Goal: Task Accomplishment & Management: Use online tool/utility

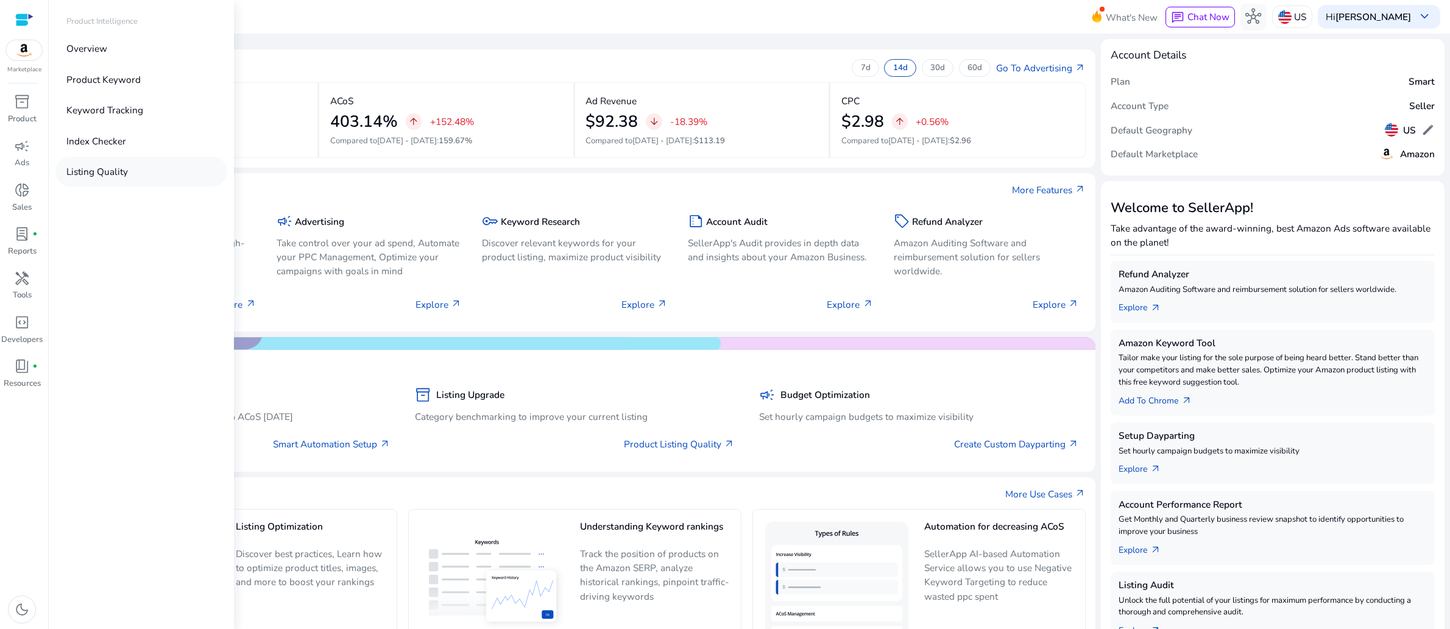
click at [123, 178] on p "Listing Quality" at bounding box center [97, 171] width 62 height 14
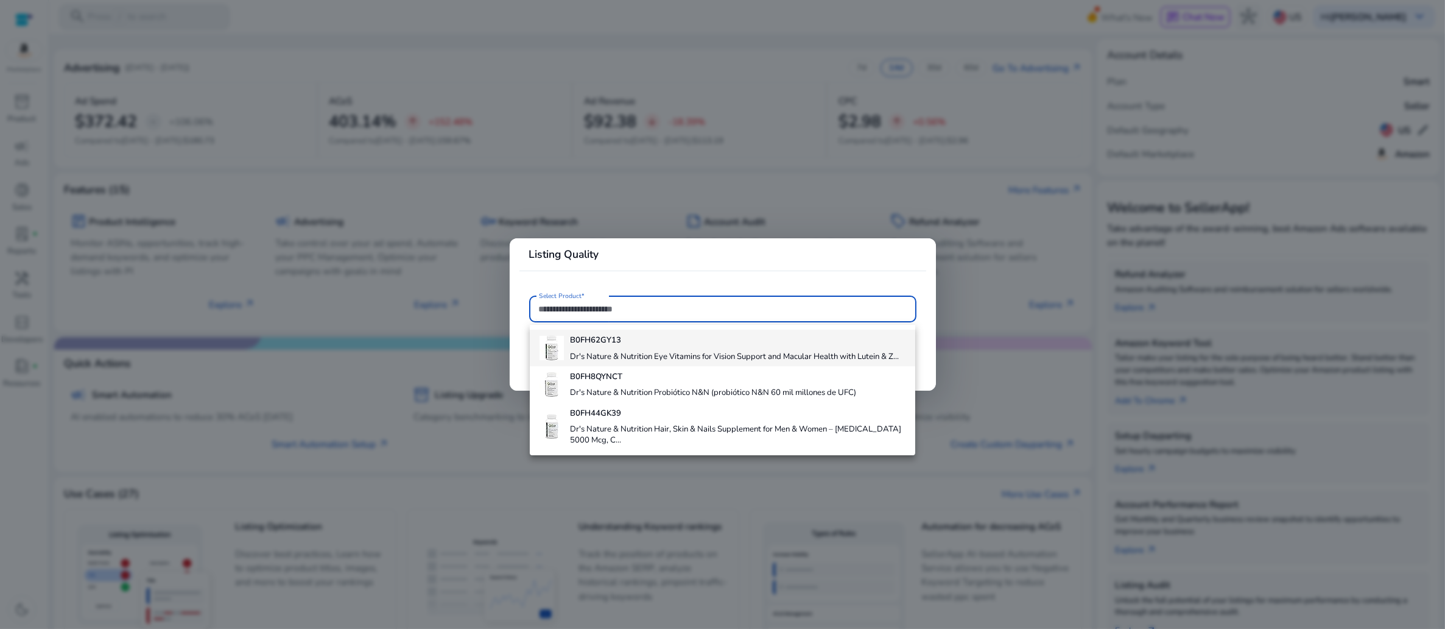
scroll to position [66, 0]
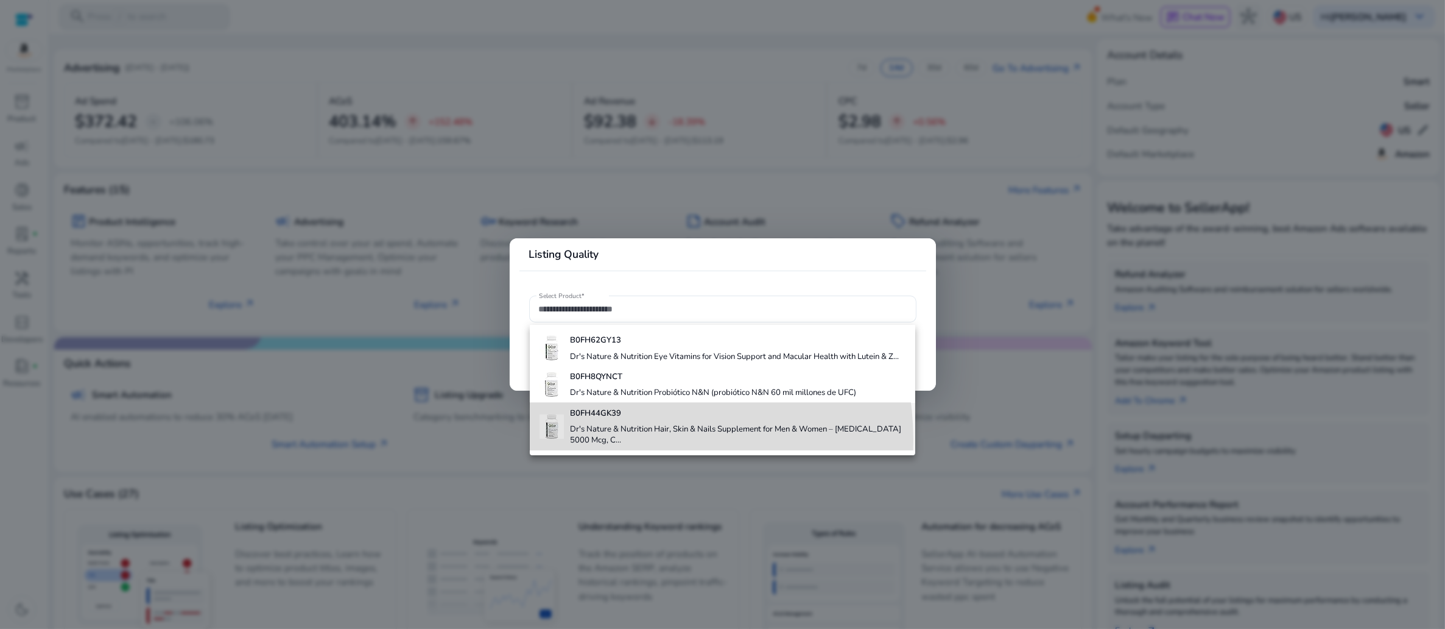
click at [600, 443] on h4 "Dr's Nature & Nutrition Hair, Skin & Nails Supplement for Men & Women – [MEDICA…" at bounding box center [737, 434] width 335 height 21
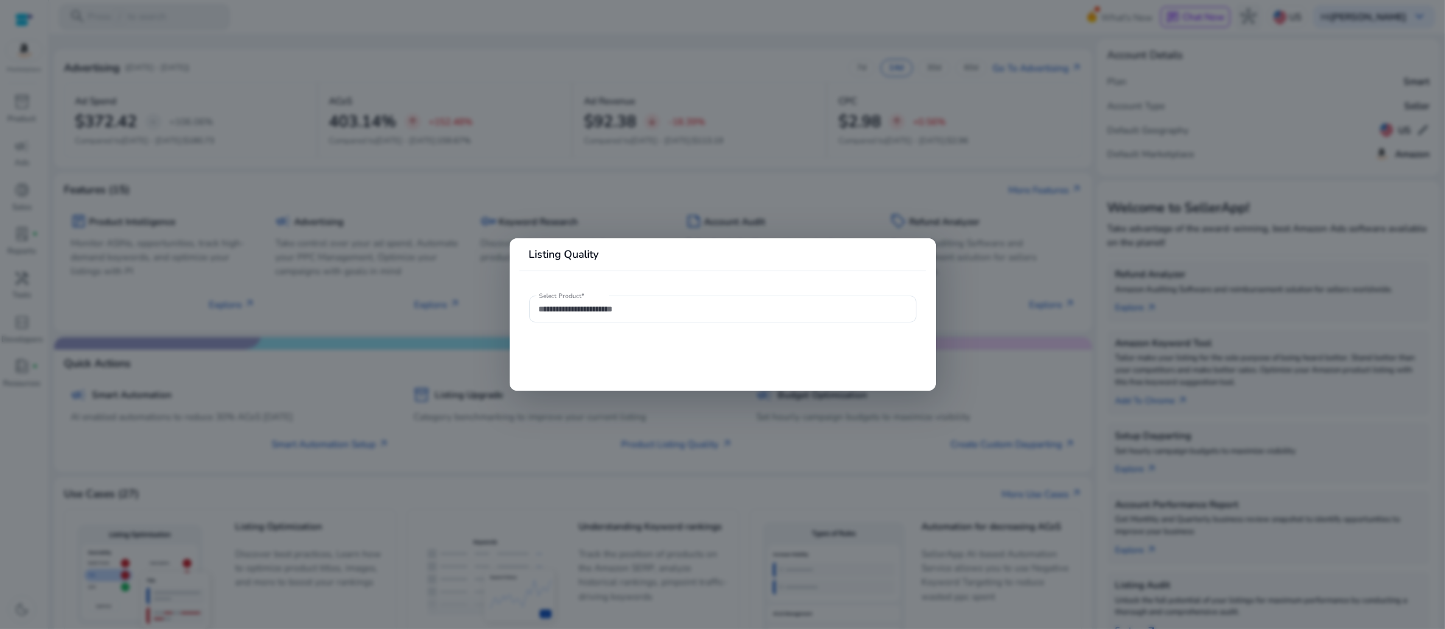
type input "**********"
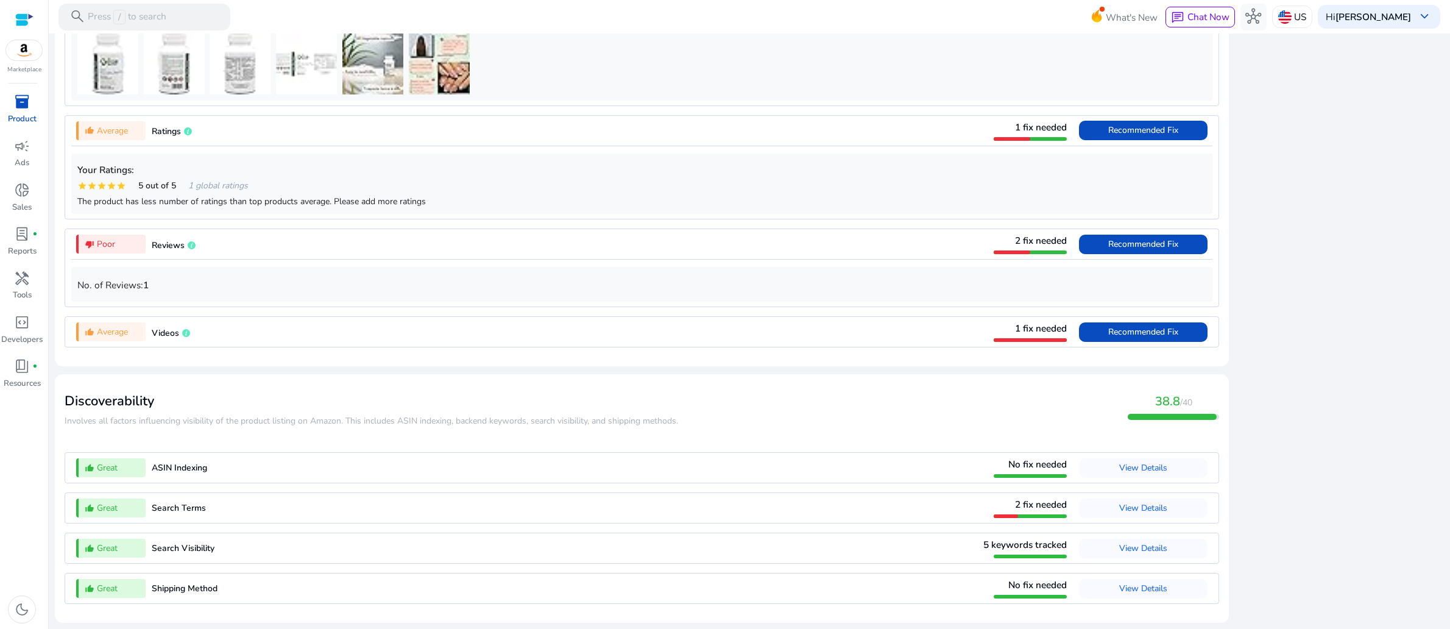
scroll to position [1094, 0]
click at [1108, 337] on span "Recommended Fix" at bounding box center [1143, 332] width 70 height 12
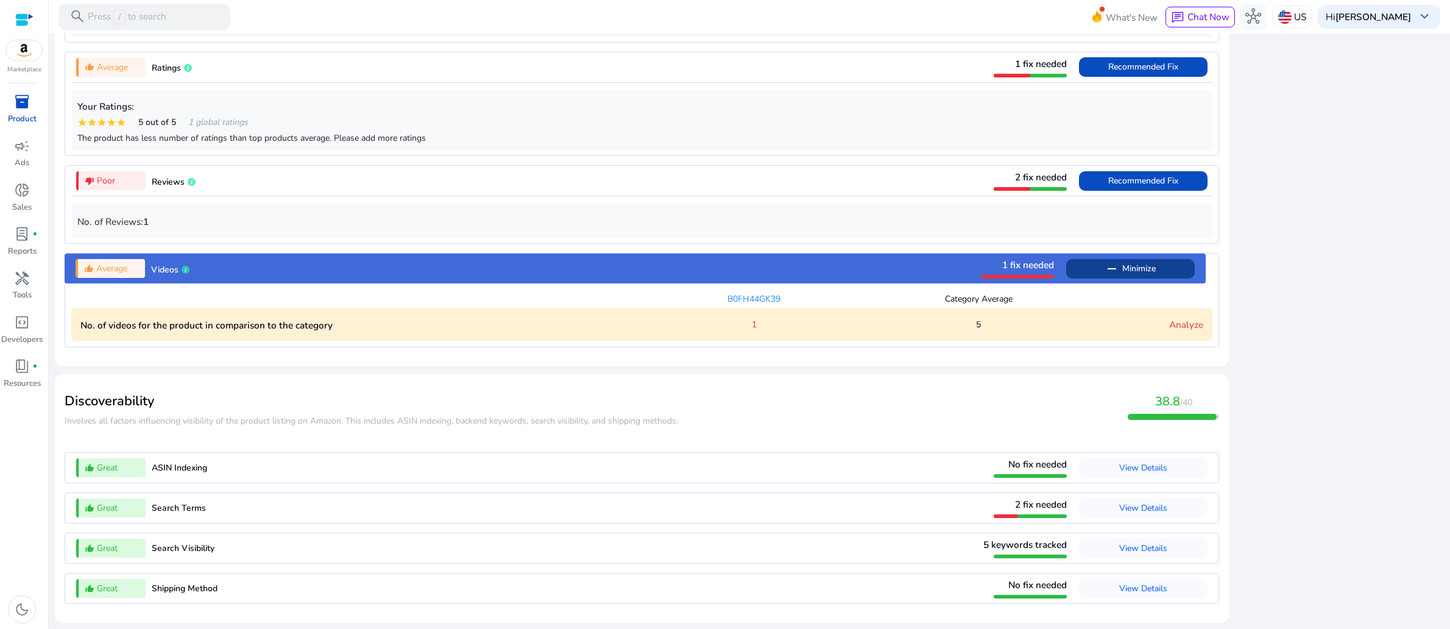
scroll to position [1345, 0]
click at [1119, 542] on span "View Details" at bounding box center [1143, 548] width 48 height 12
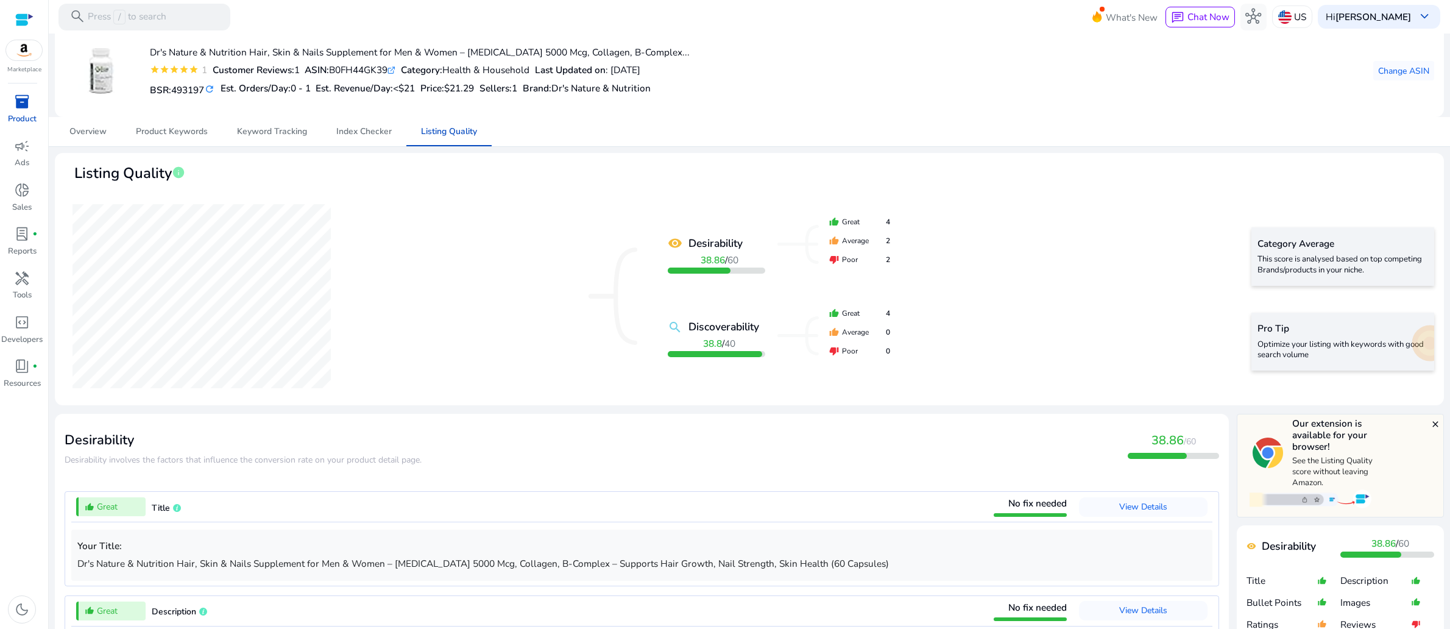
scroll to position [0, 0]
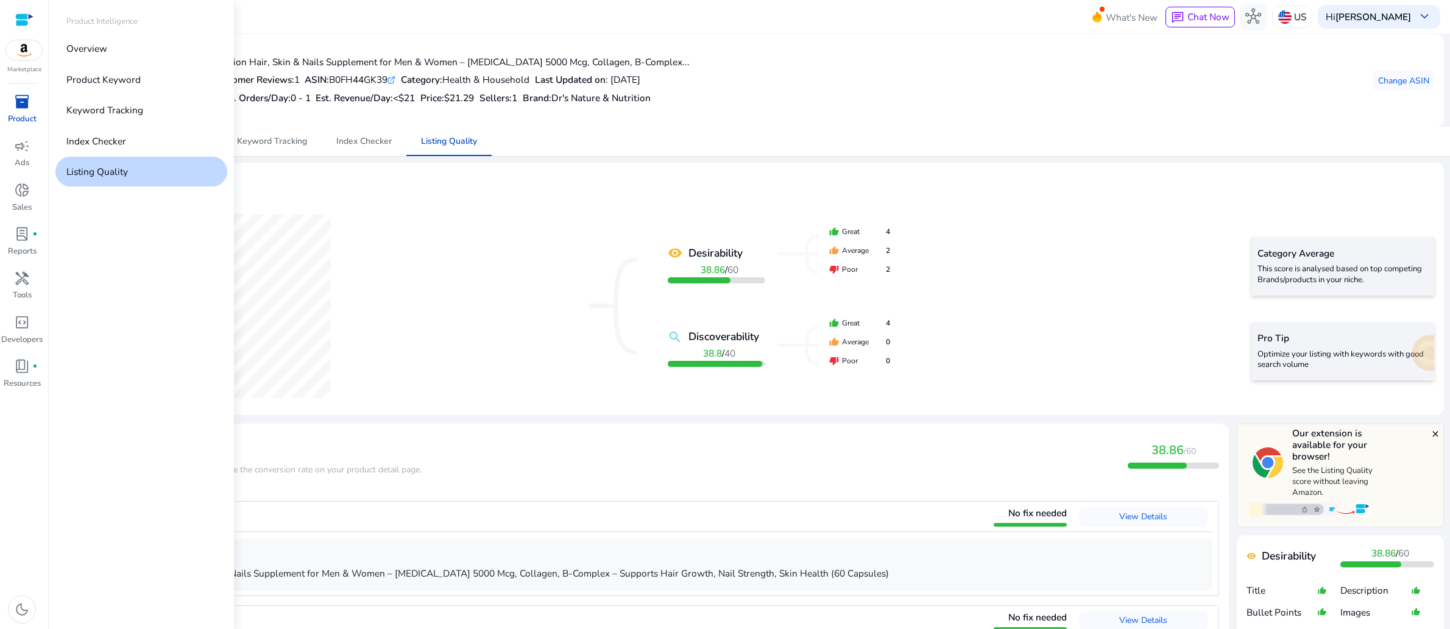
click at [128, 178] on p "Listing Quality" at bounding box center [97, 171] width 62 height 14
click at [26, 110] on span "inventory_2" at bounding box center [22, 102] width 16 height 16
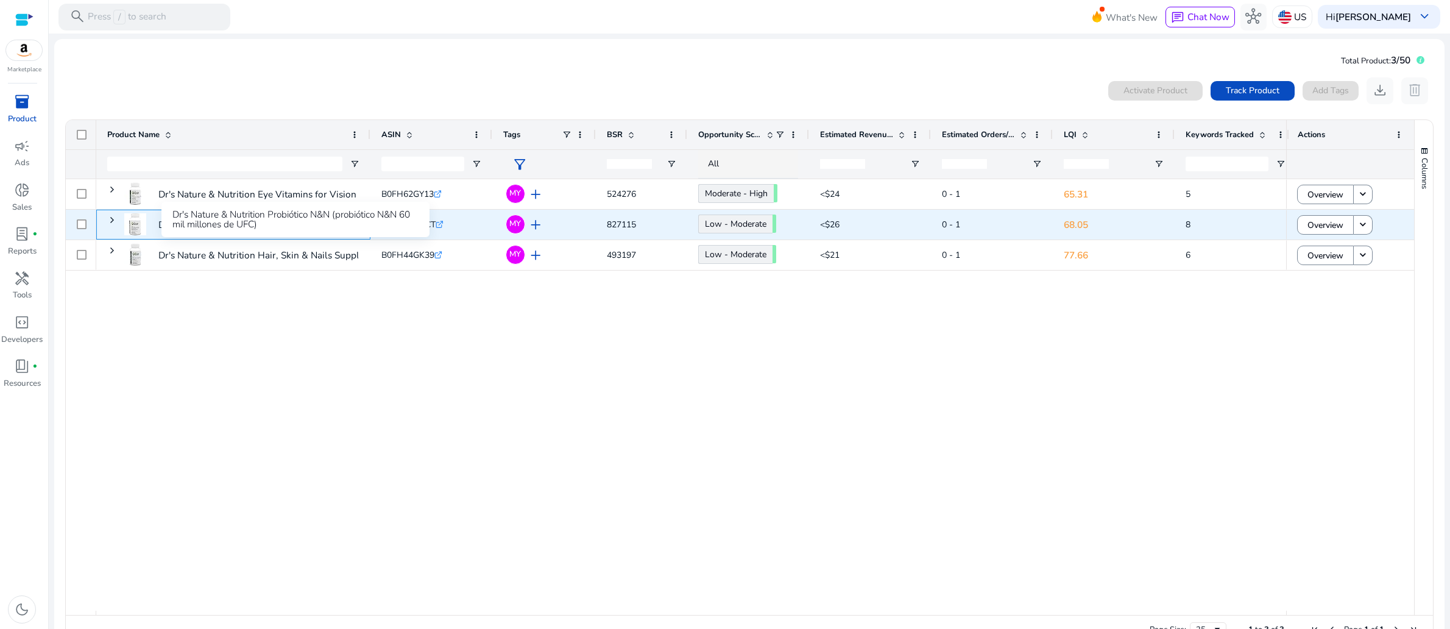
click at [278, 237] on p "Dr's Nature & Nutrition Probiótico N&N (probiótico N&N 60 mil..." at bounding box center [294, 224] width 273 height 25
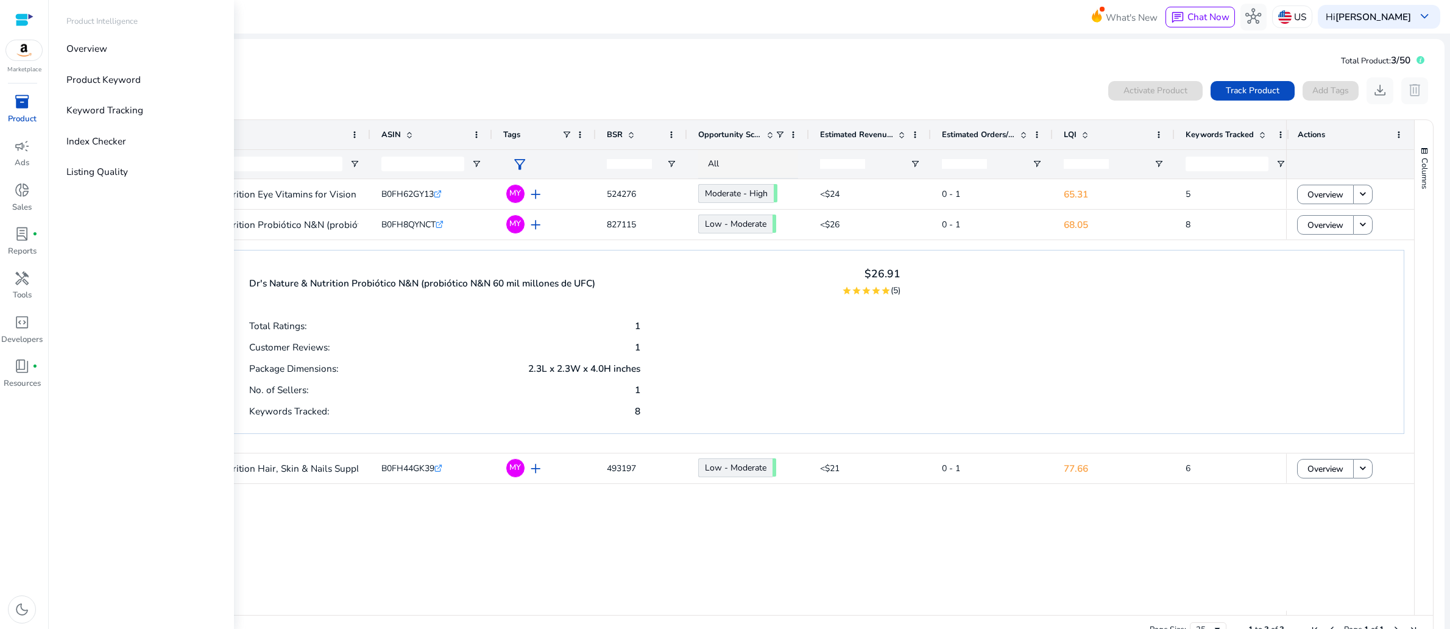
click at [16, 110] on span "inventory_2" at bounding box center [22, 102] width 16 height 16
click at [128, 178] on p "Listing Quality" at bounding box center [97, 171] width 62 height 14
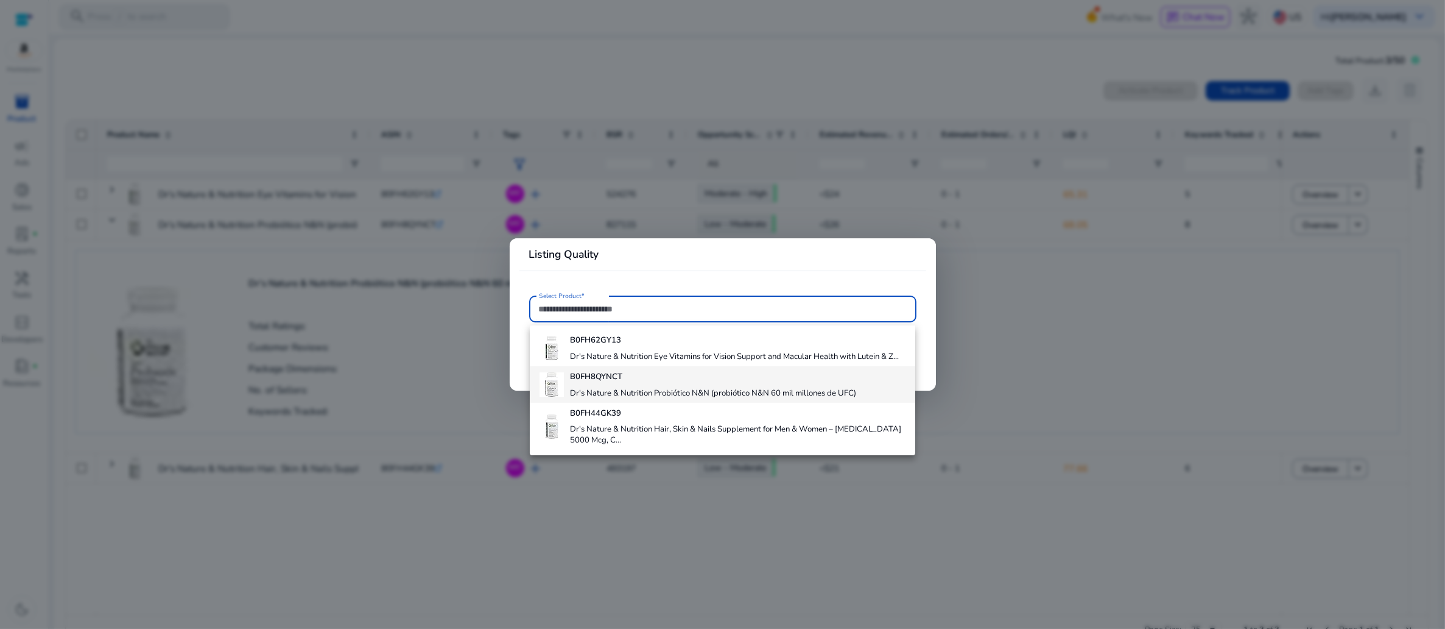
click at [689, 399] on h4 "Dr's Nature & Nutrition Probiótico N&N (probiótico N&N 60 mil millones de UFC)" at bounding box center [713, 393] width 286 height 11
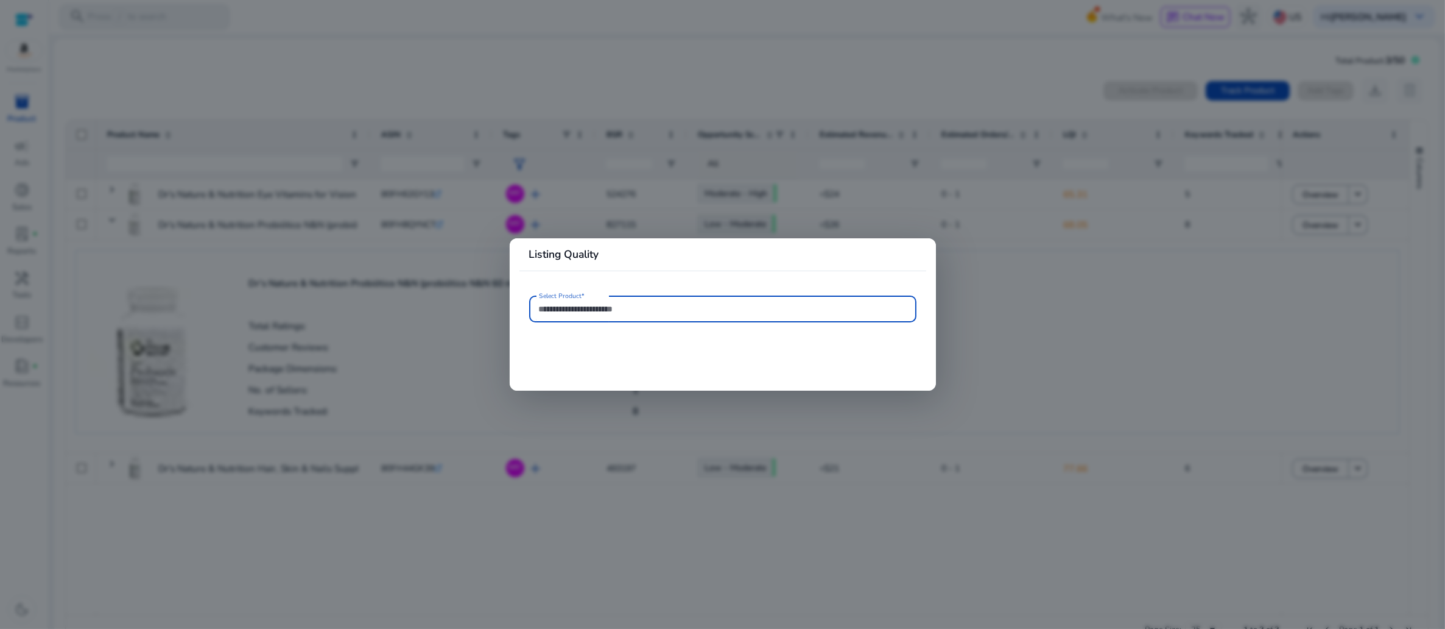
type input "**********"
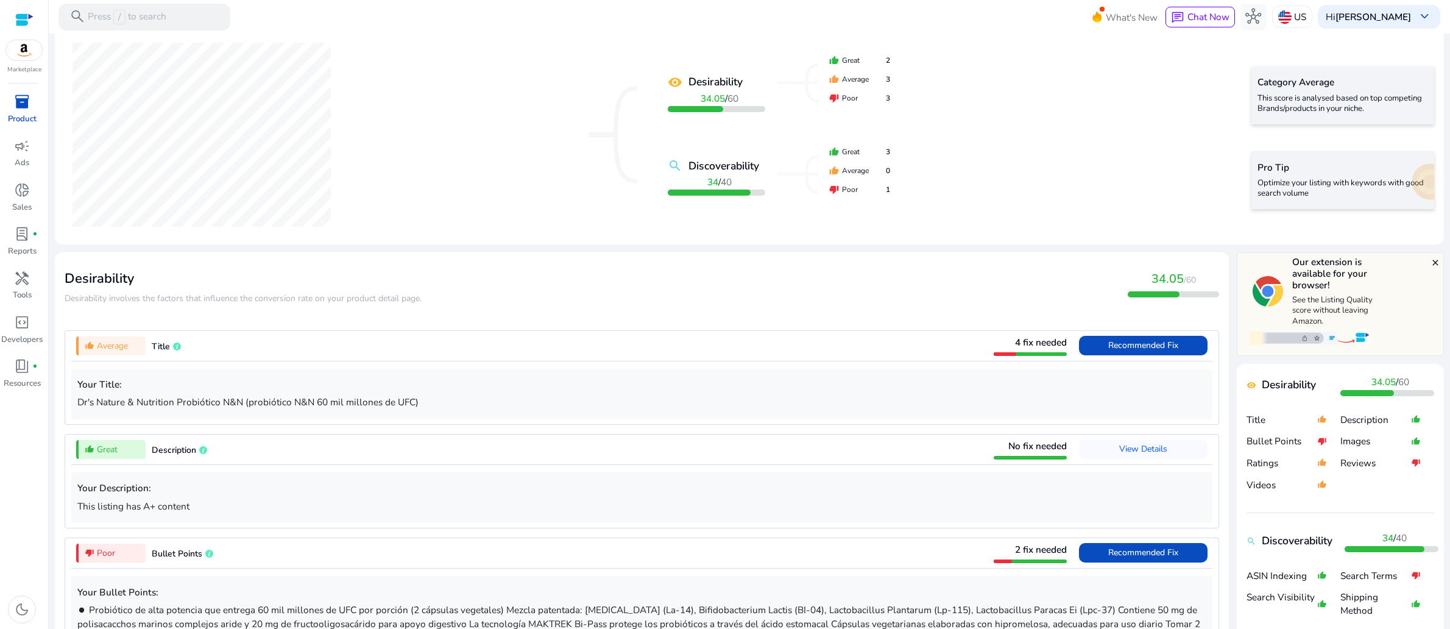
scroll to position [389, 0]
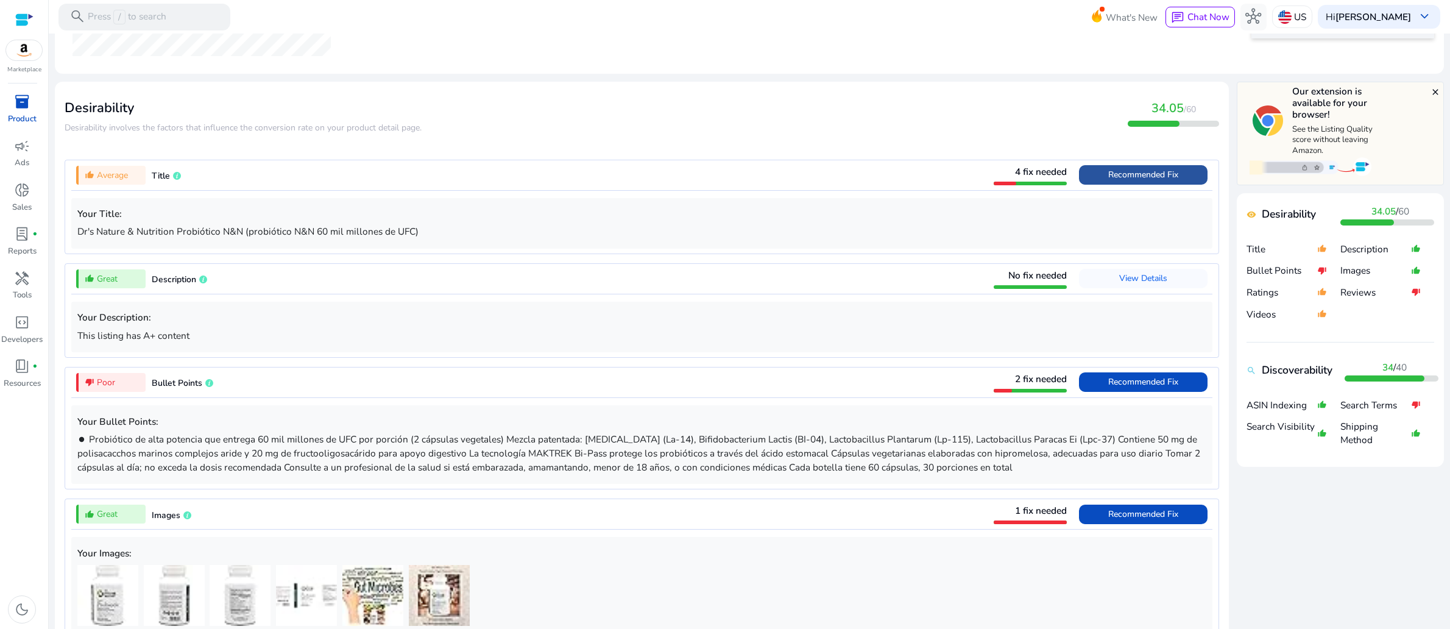
click at [1108, 180] on span "Recommended Fix" at bounding box center [1143, 175] width 70 height 12
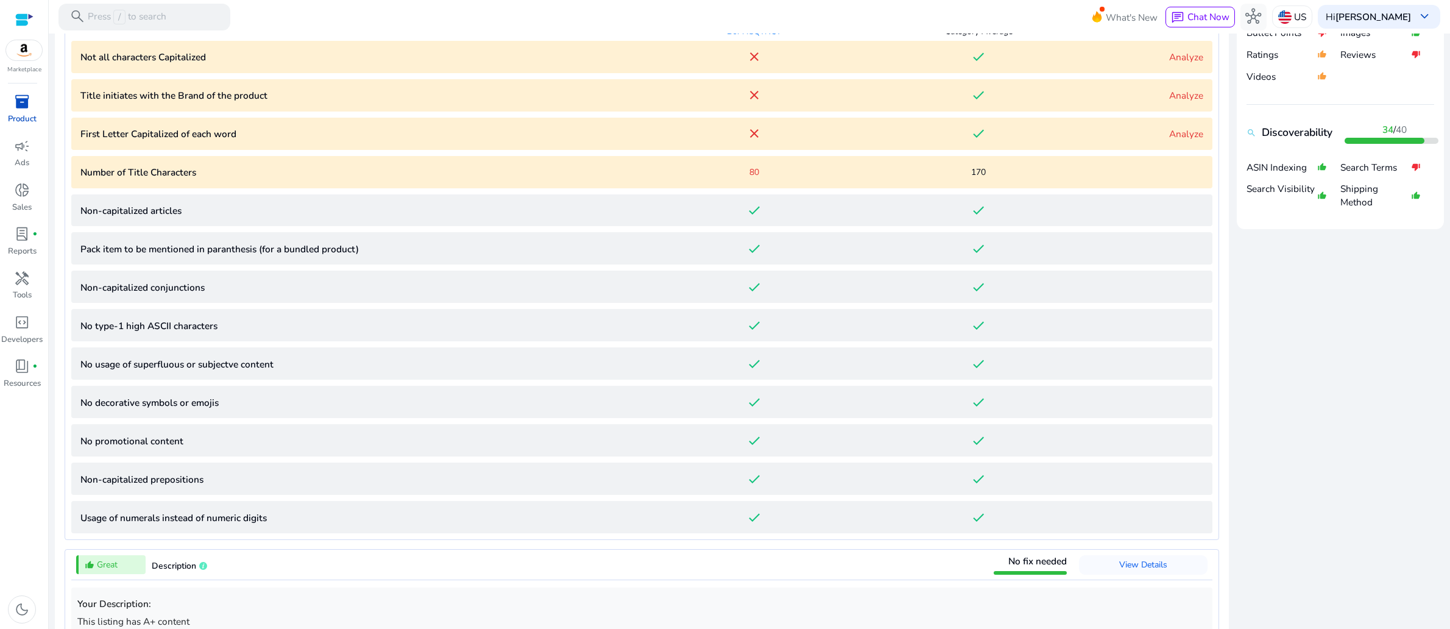
scroll to position [628, 0]
click at [1172, 62] on link "Analyze" at bounding box center [1186, 55] width 34 height 13
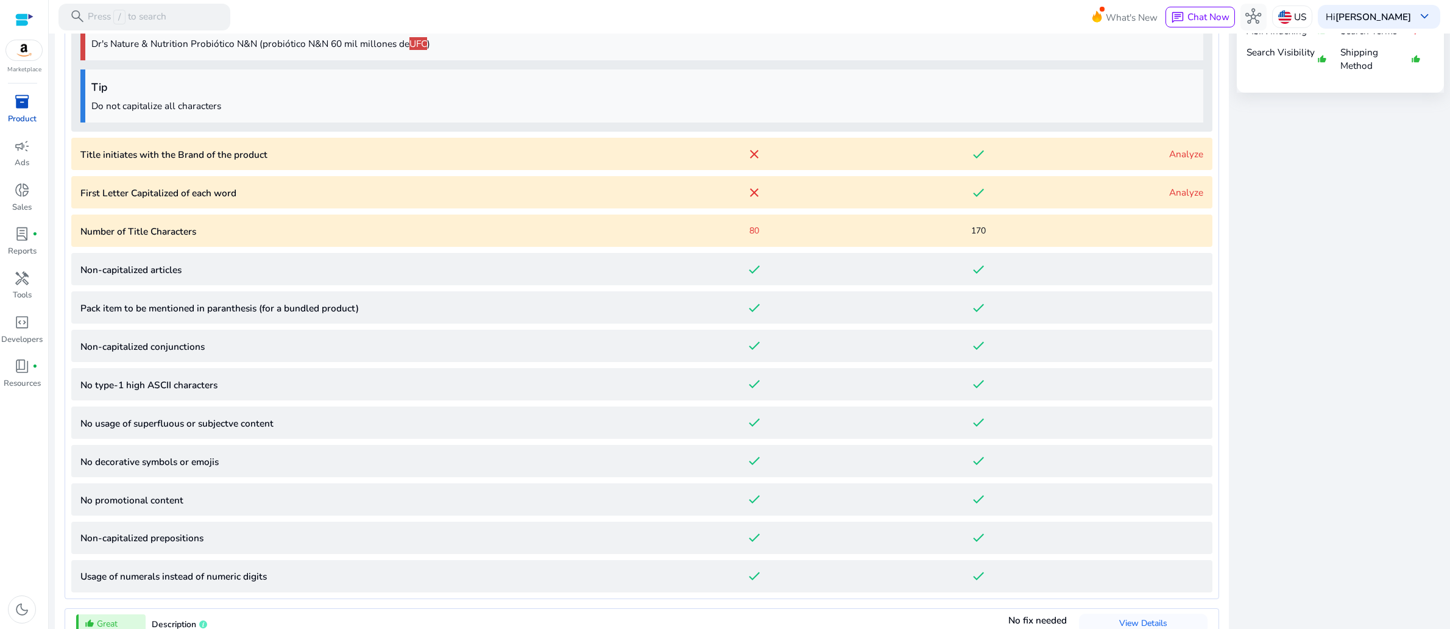
scroll to position [772, 0]
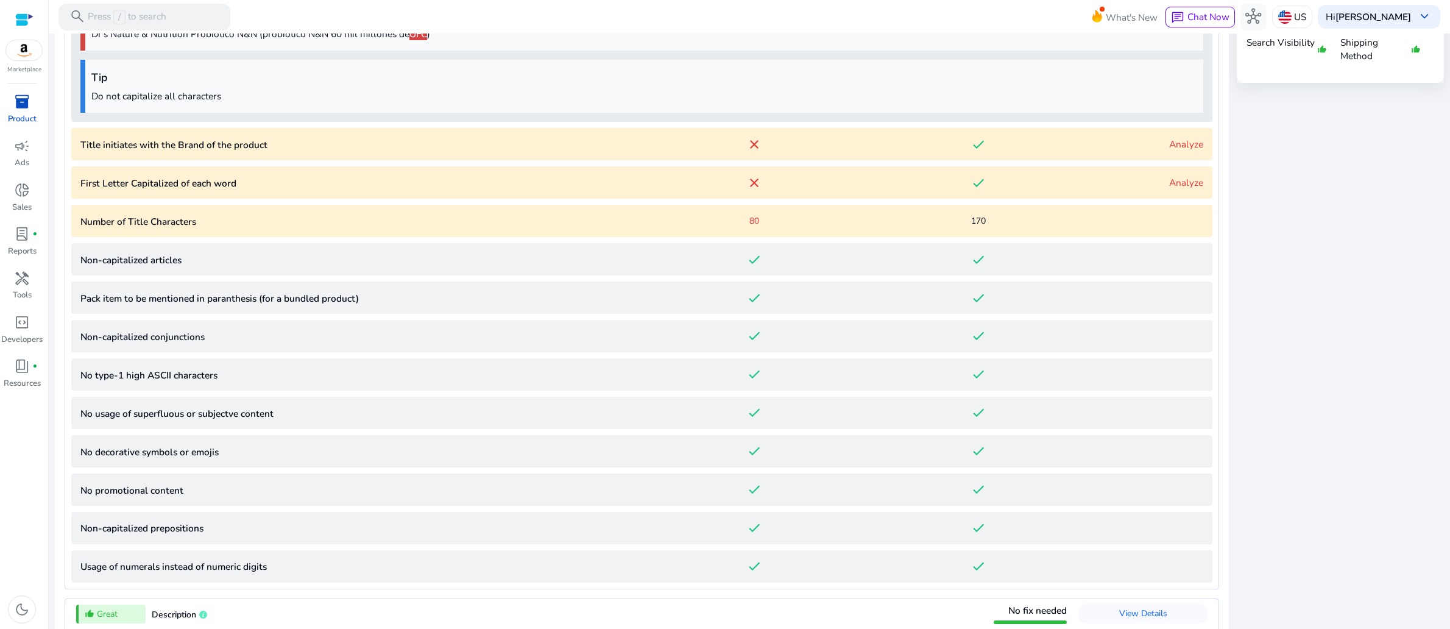
click at [1169, 150] on link "Analyze" at bounding box center [1186, 144] width 34 height 13
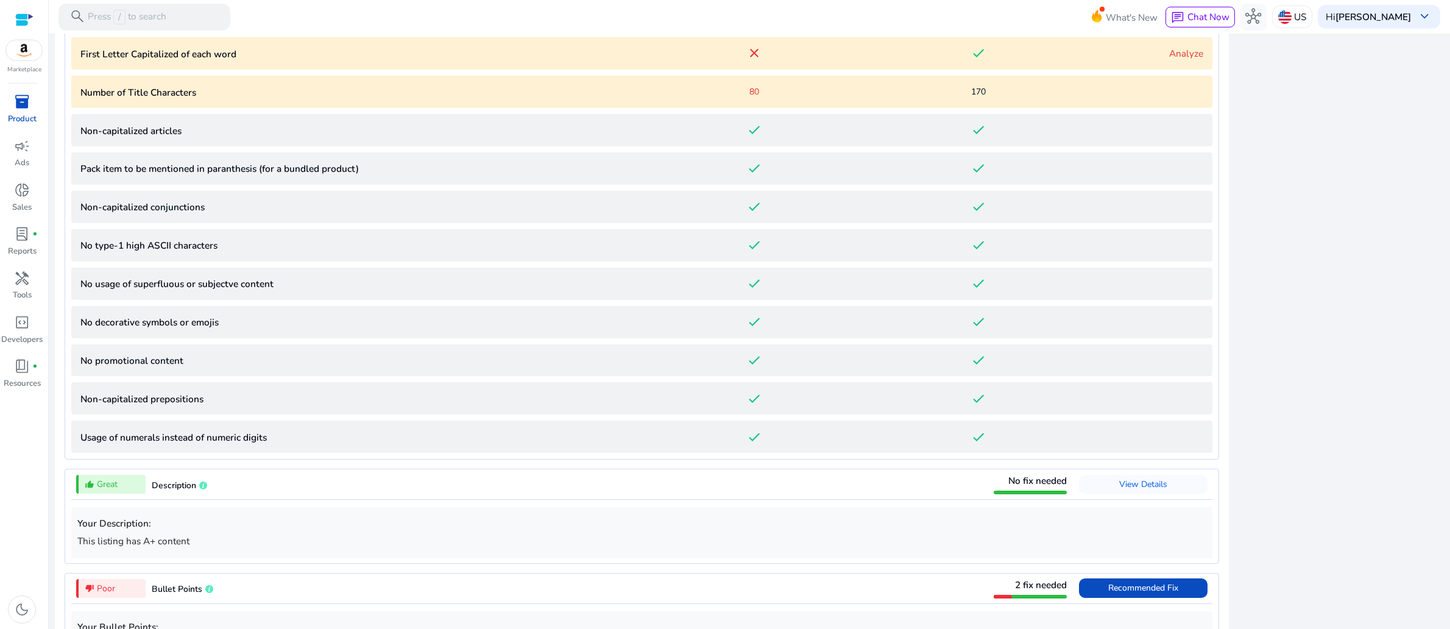
scroll to position [1078, 0]
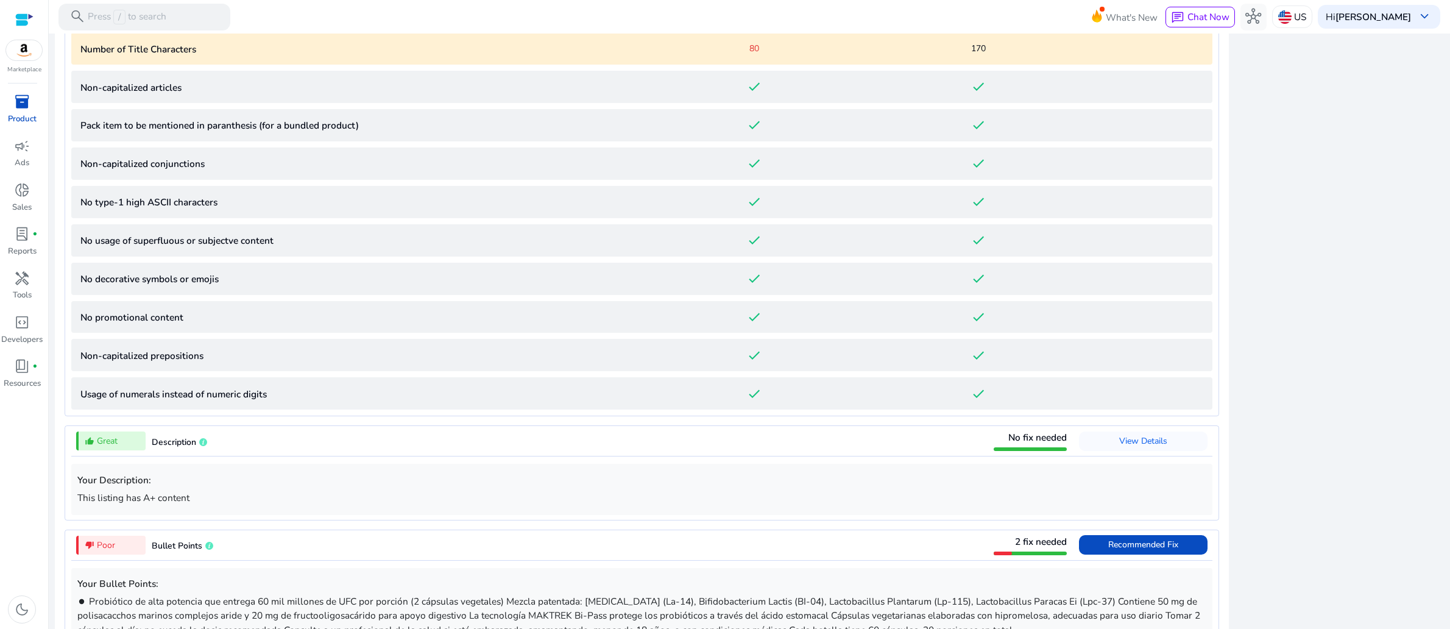
click at [1171, 16] on link "Analyze" at bounding box center [1186, 10] width 34 height 13
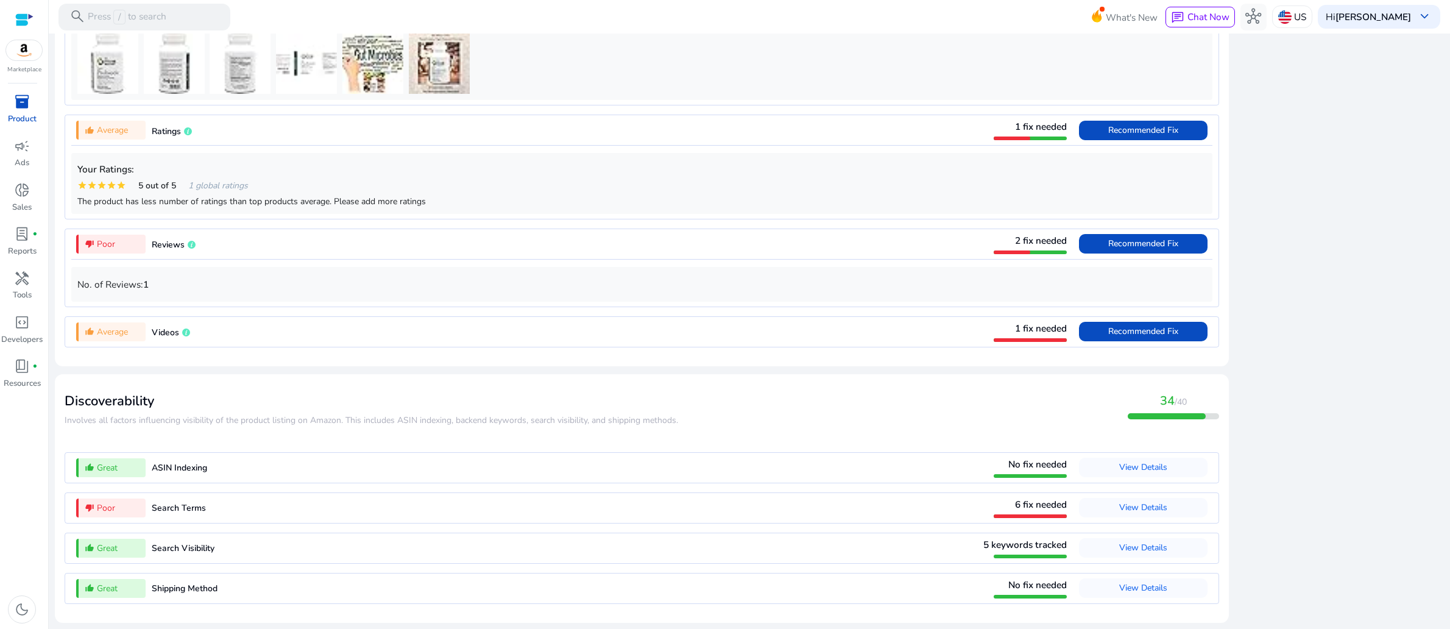
scroll to position [2118, 0]
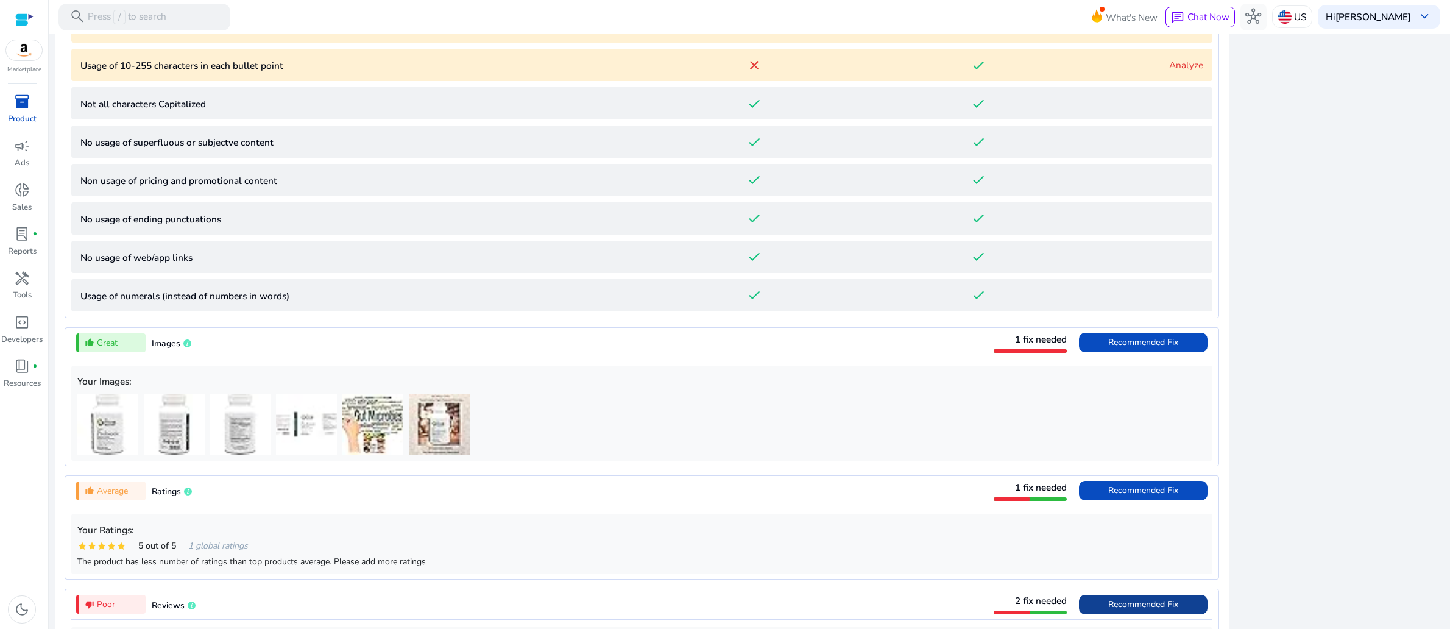
scroll to position [886, 0]
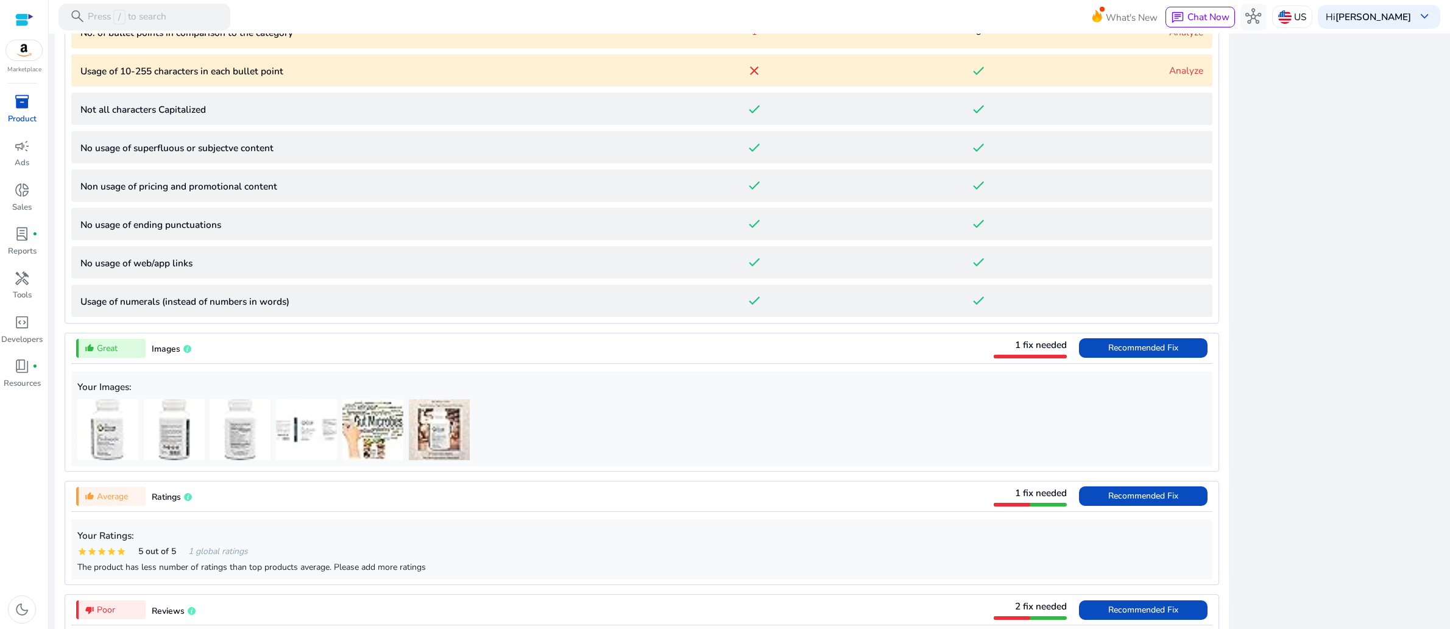
click at [1169, 38] on link "Analyze" at bounding box center [1186, 32] width 34 height 13
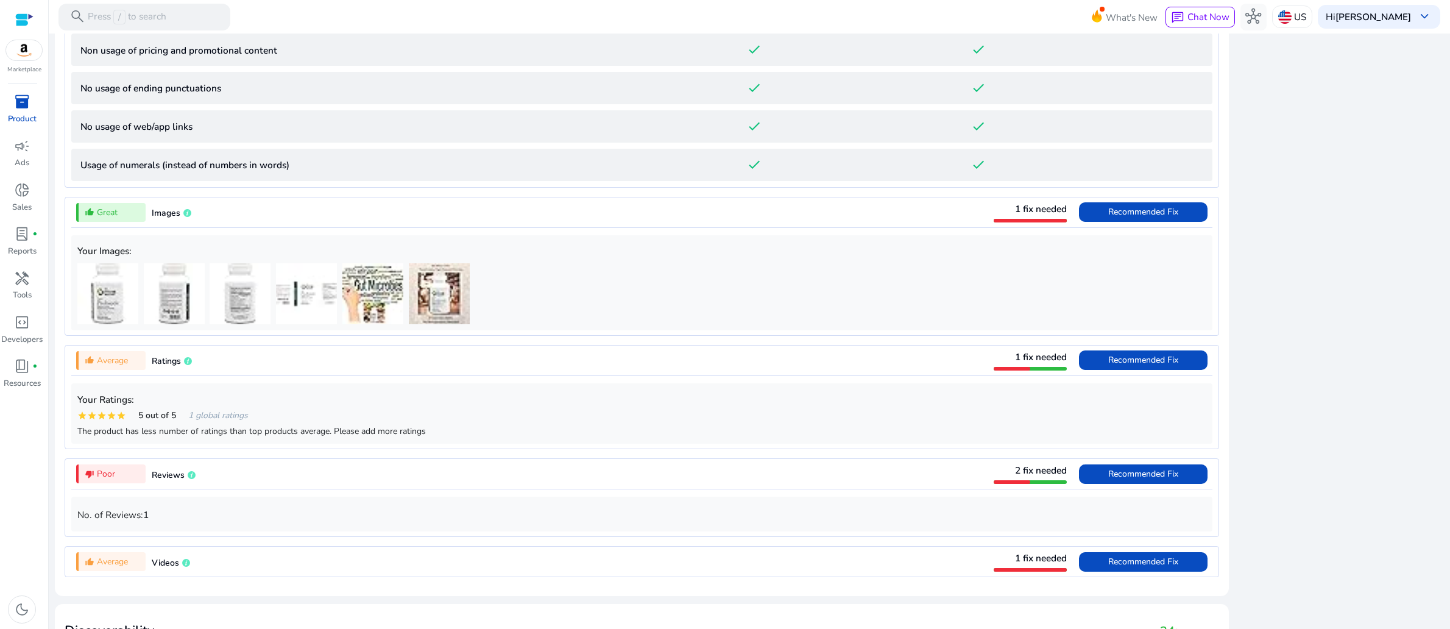
scroll to position [1115, 0]
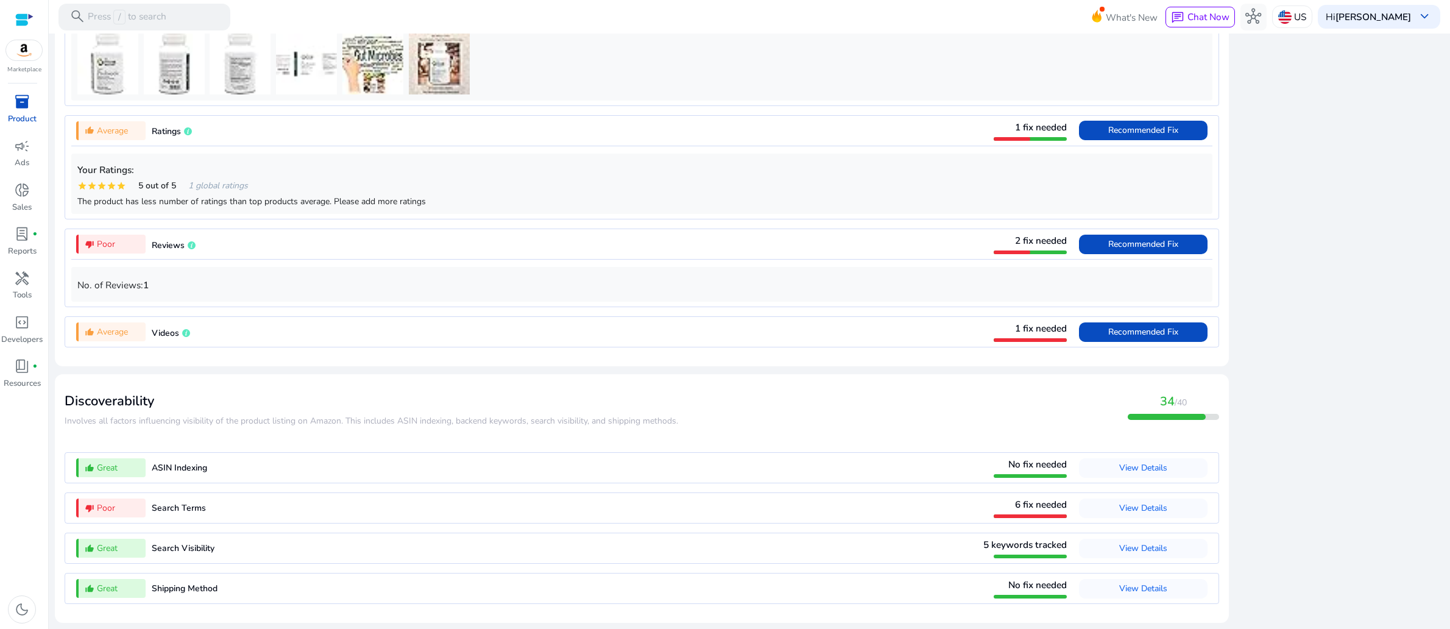
scroll to position [2168, 0]
click at [1108, 326] on span "Recommended Fix" at bounding box center [1143, 332] width 70 height 12
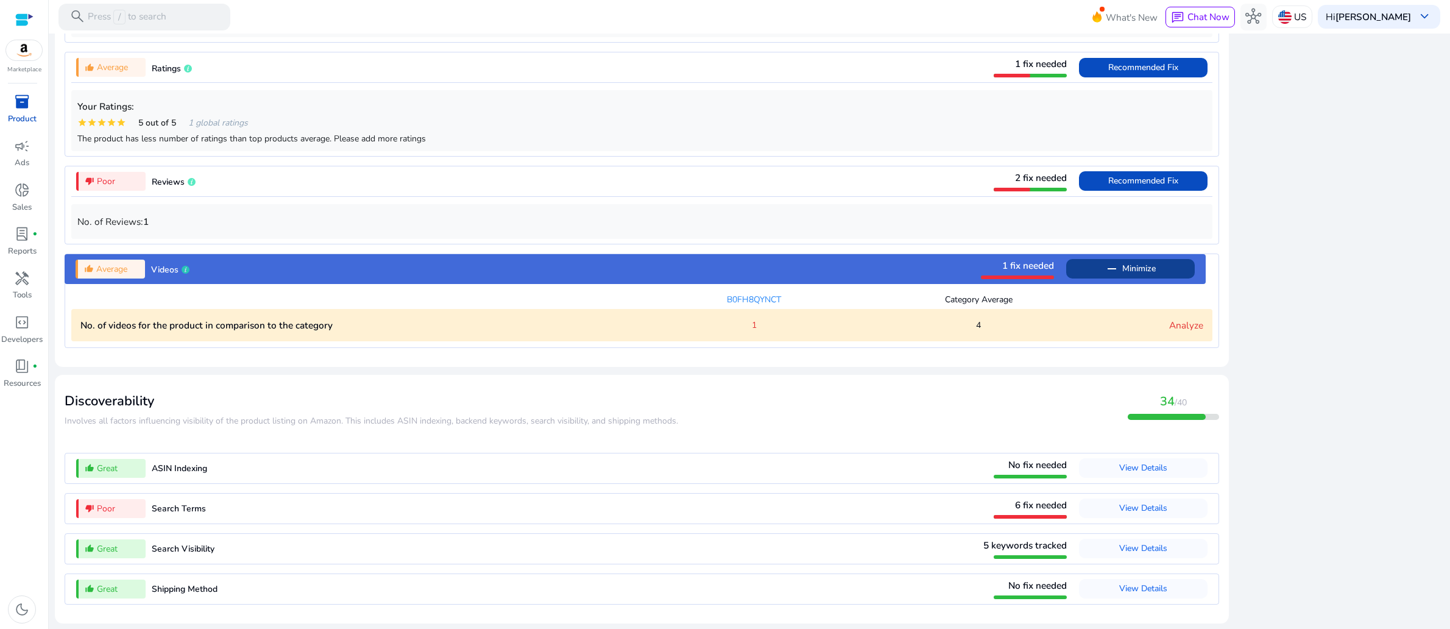
scroll to position [1325, 0]
click at [1119, 502] on span "View Details" at bounding box center [1143, 508] width 48 height 12
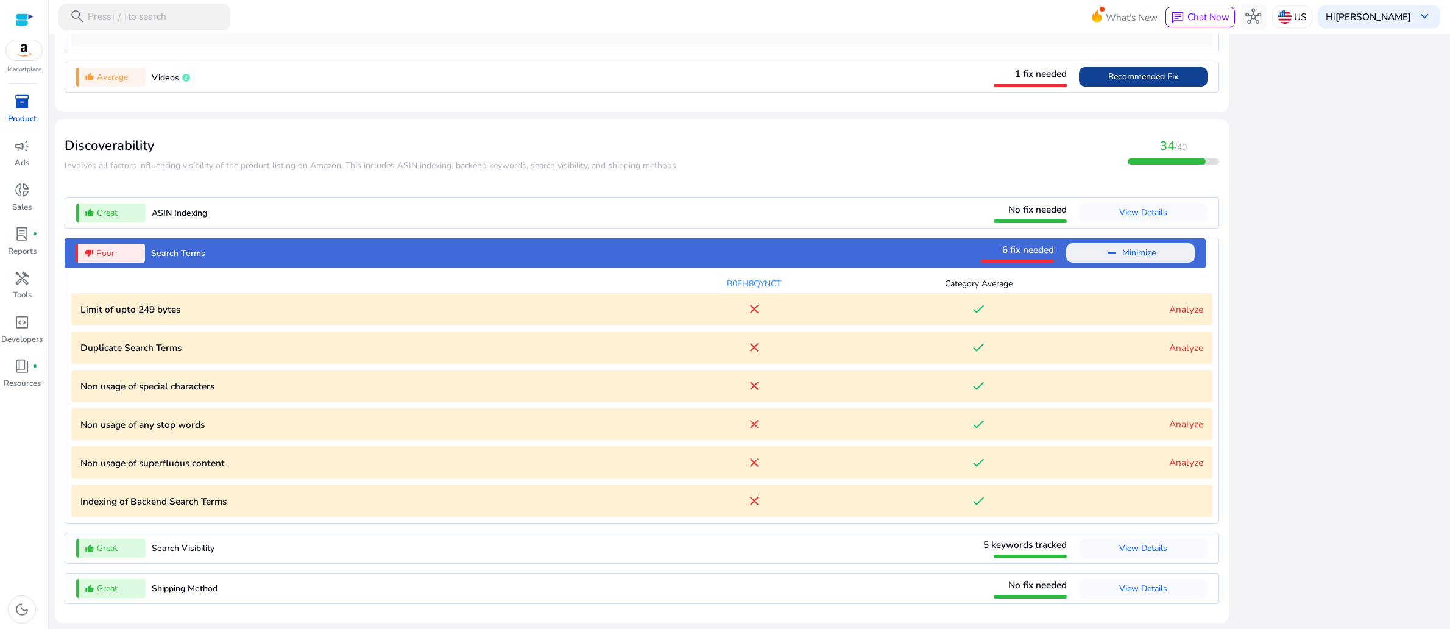
scroll to position [1573, 0]
click at [1169, 303] on link "Analyze" at bounding box center [1186, 309] width 34 height 13
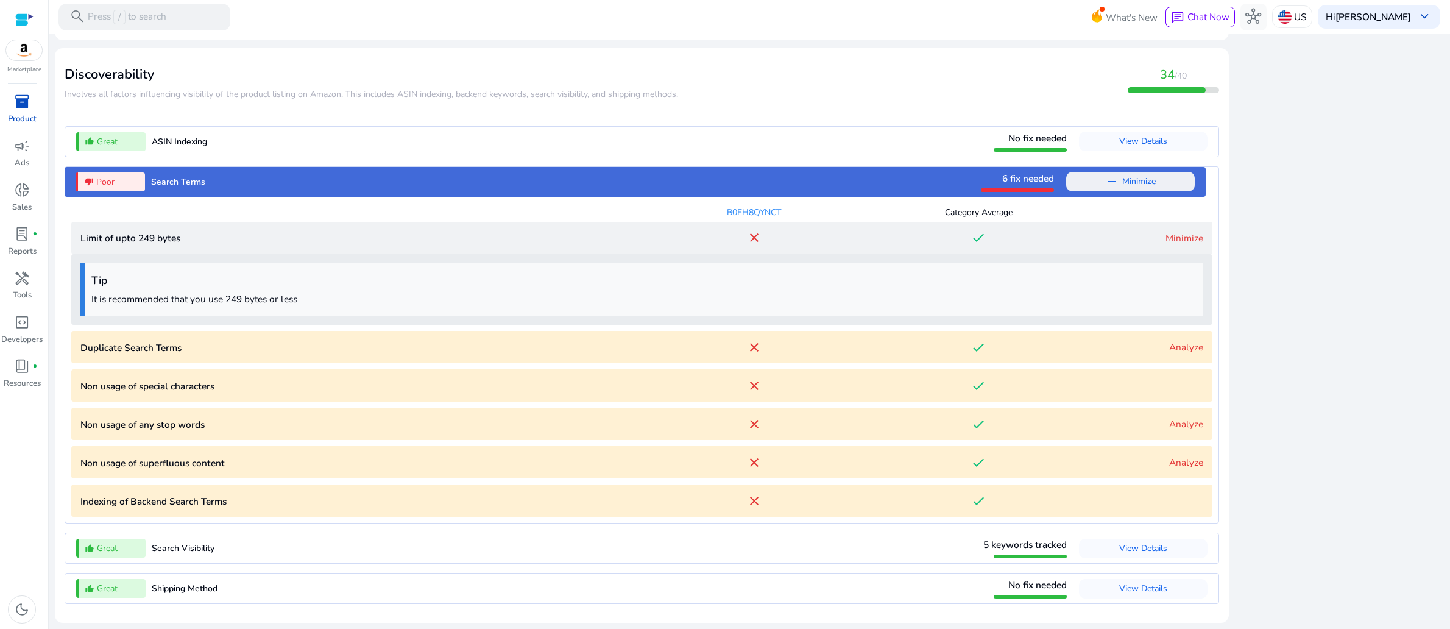
scroll to position [1664, 0]
click at [1169, 340] on link "Analyze" at bounding box center [1186, 346] width 34 height 13
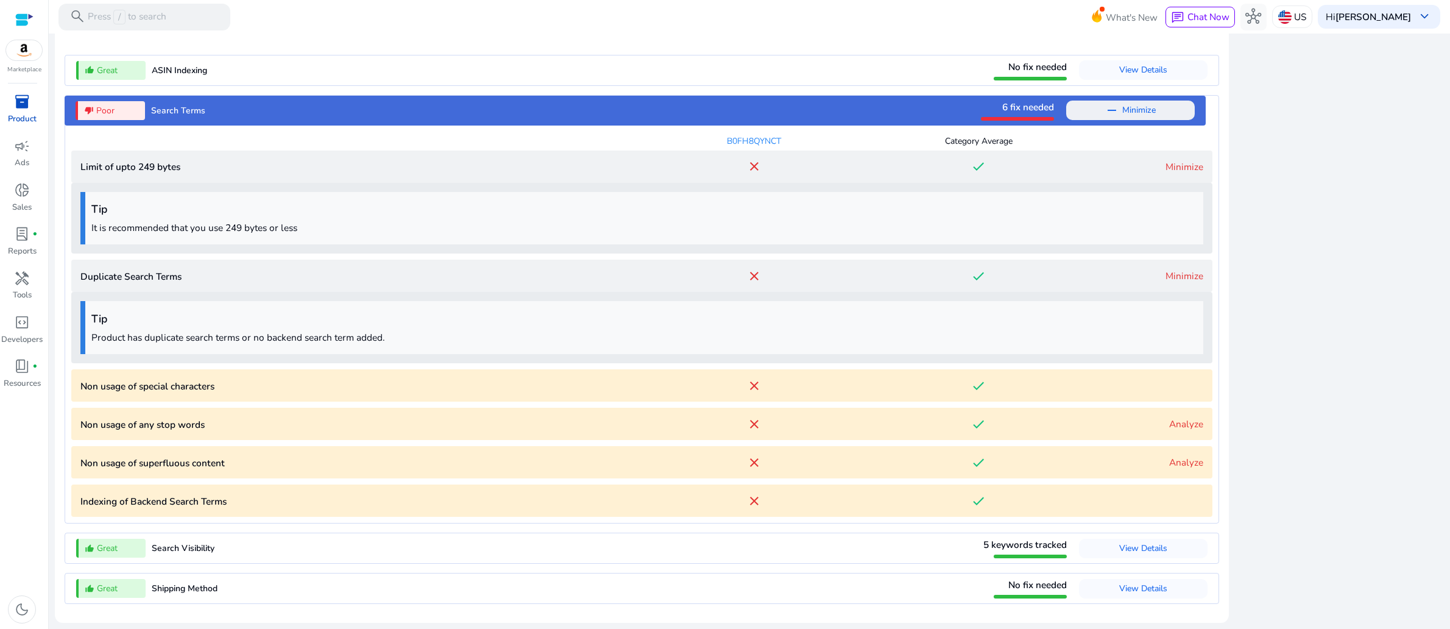
scroll to position [1755, 0]
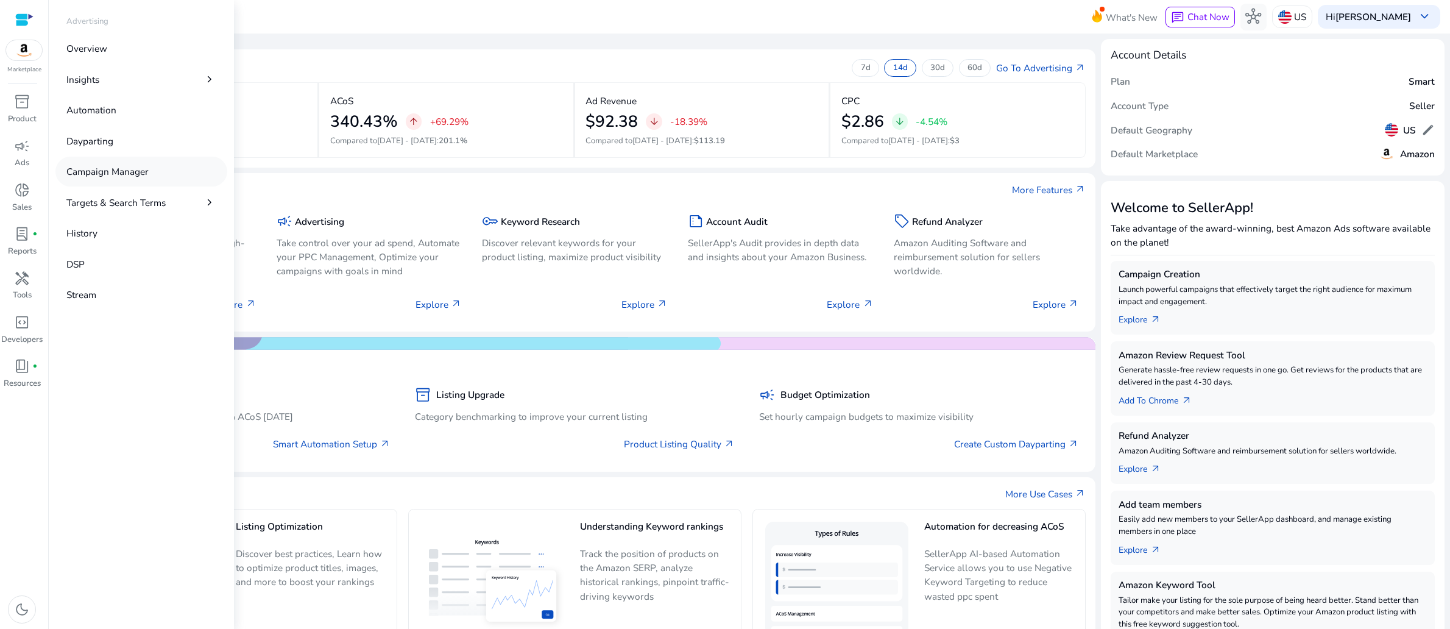
click at [136, 178] on p "Campaign Manager" at bounding box center [107, 171] width 82 height 14
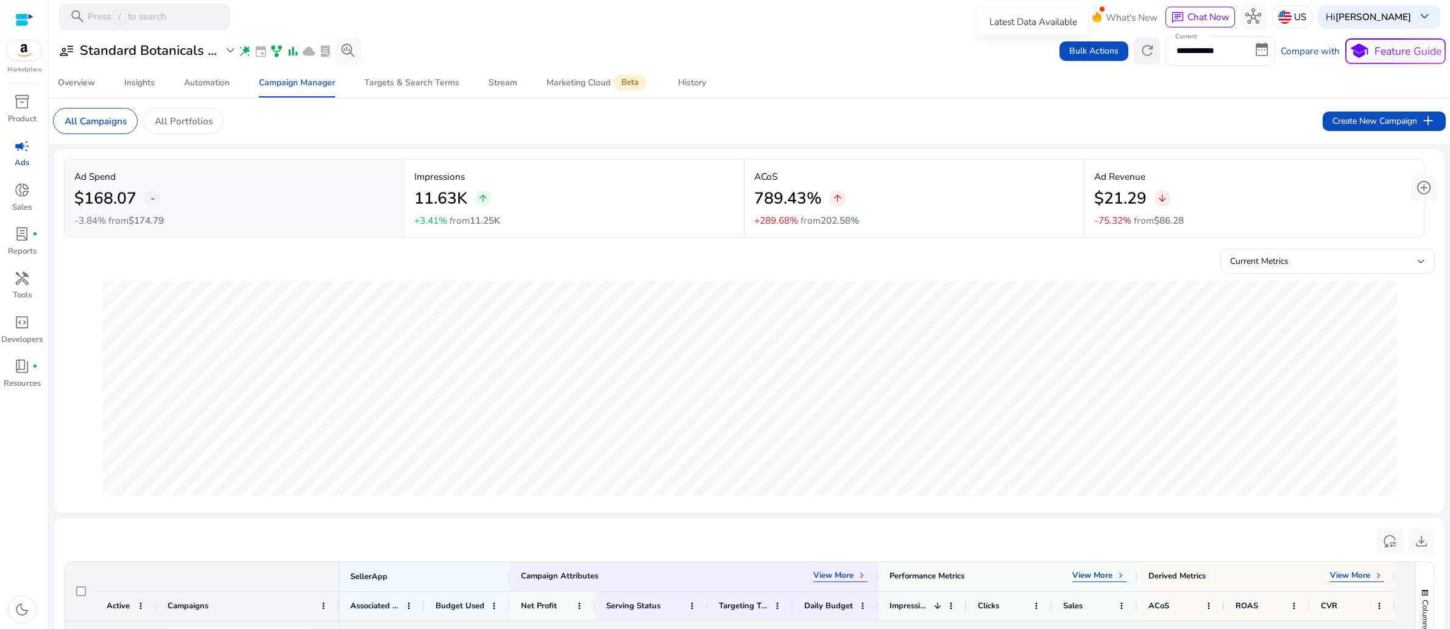
click at [1139, 58] on span "refresh" at bounding box center [1147, 51] width 16 height 16
click at [238, 53] on span "expand_more" at bounding box center [230, 51] width 16 height 16
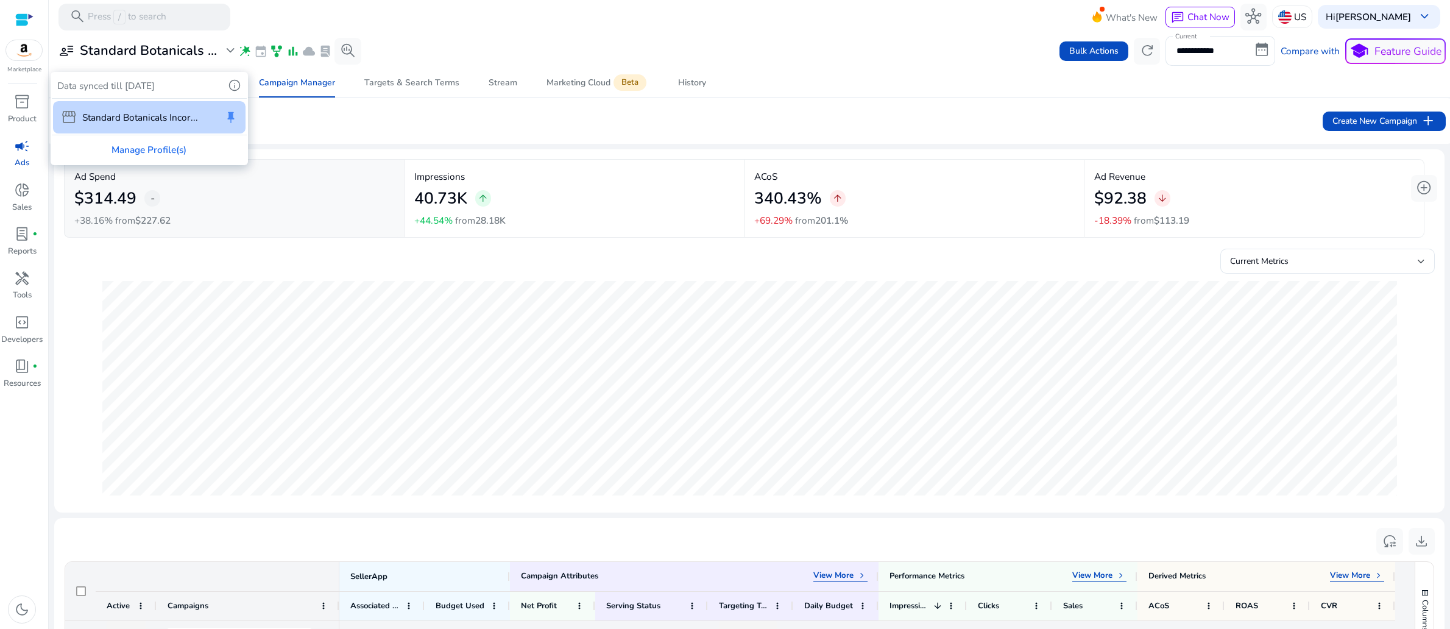
click at [679, 41] on div at bounding box center [725, 314] width 1450 height 629
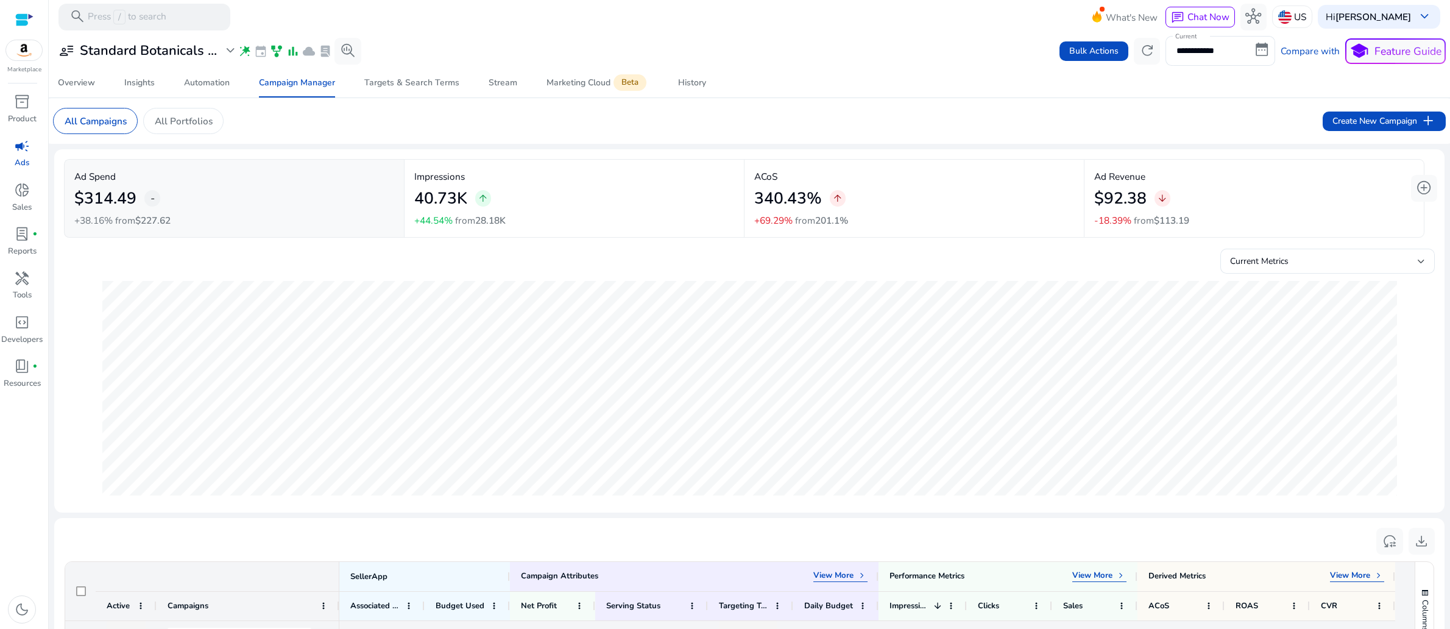
click at [23, 154] on span "campaign" at bounding box center [22, 146] width 16 height 16
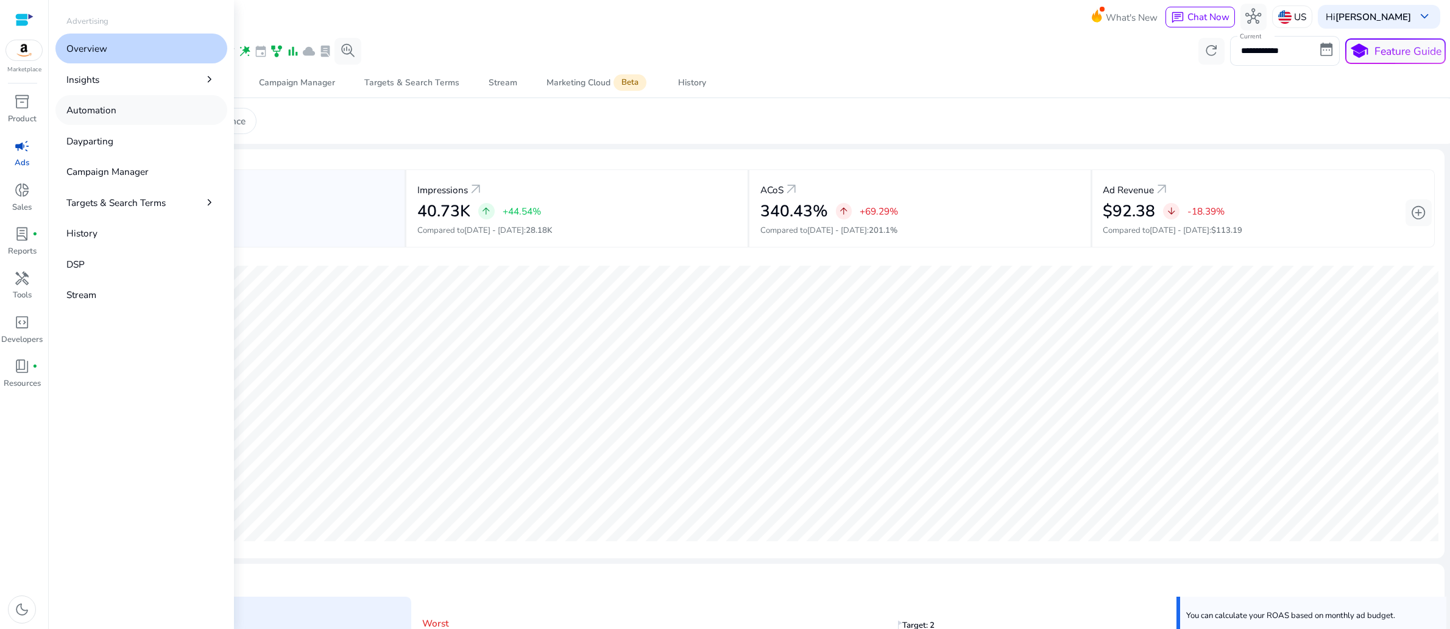
click at [116, 117] on p "Automation" at bounding box center [91, 110] width 50 height 14
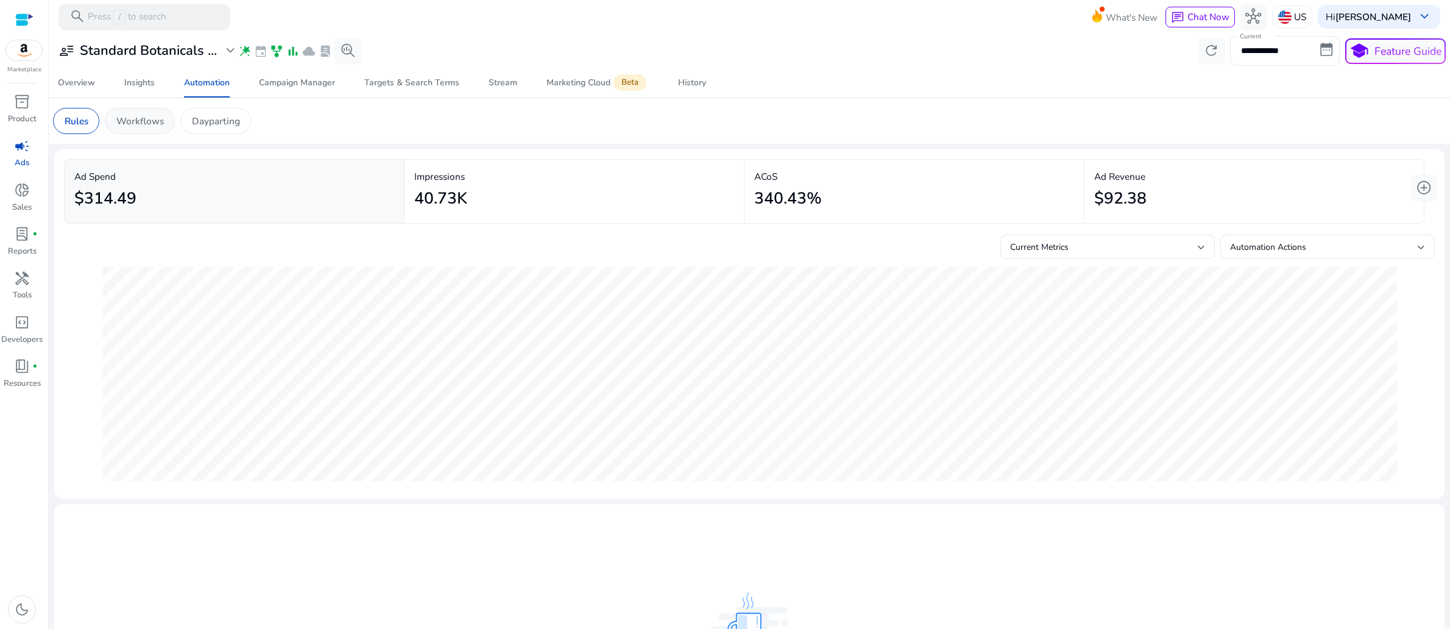
click at [164, 128] on p "Workflows" at bounding box center [140, 121] width 48 height 14
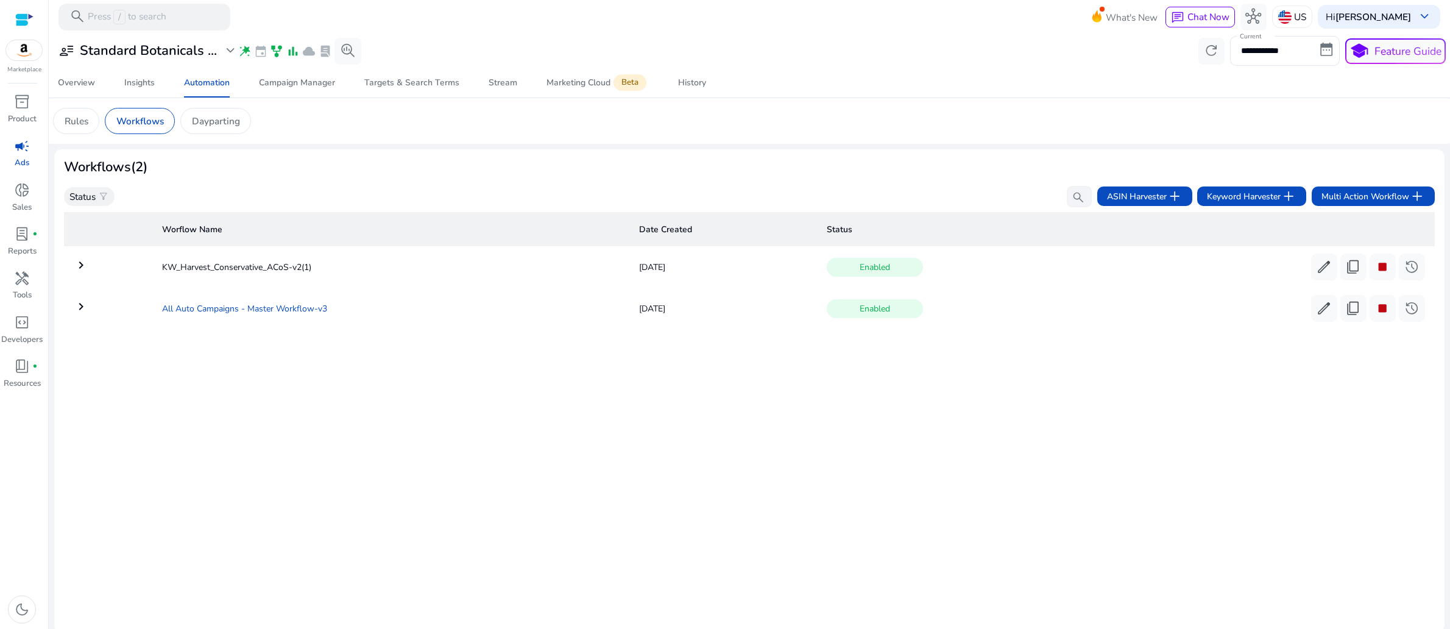
click at [223, 324] on td "All Auto Campaigns - Master Workflow-v3" at bounding box center [390, 308] width 477 height 32
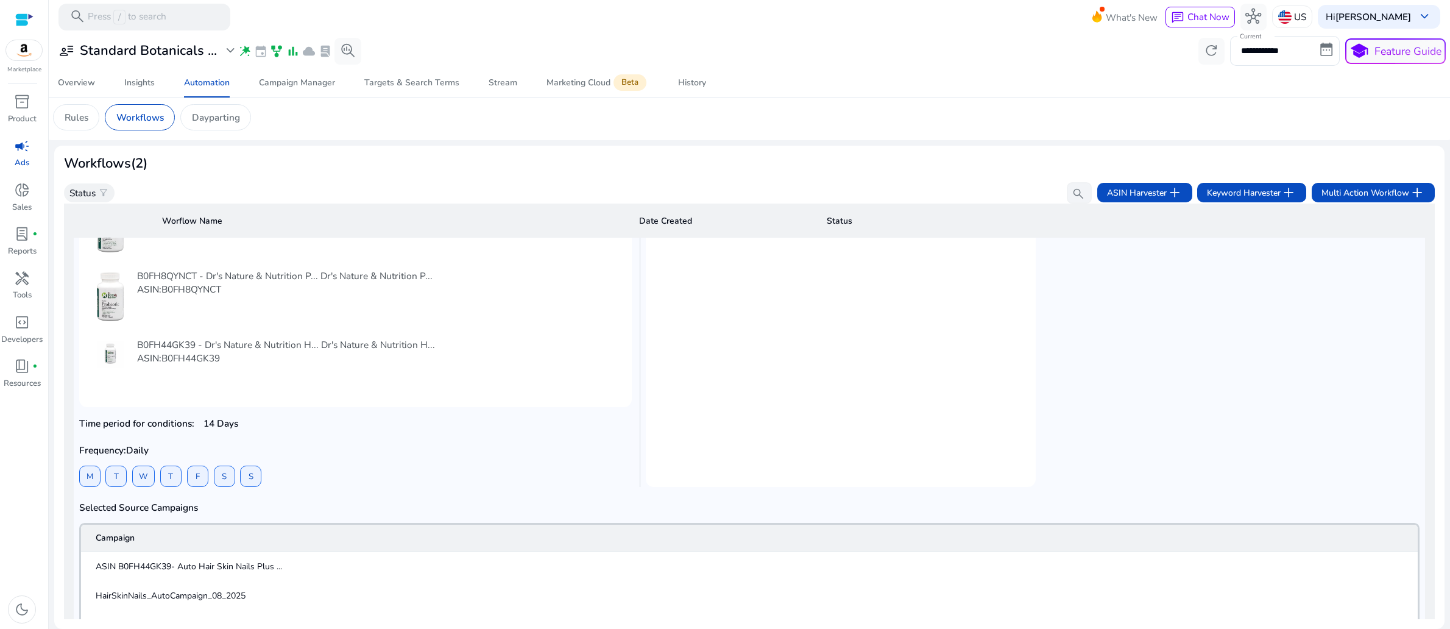
scroll to position [80, 0]
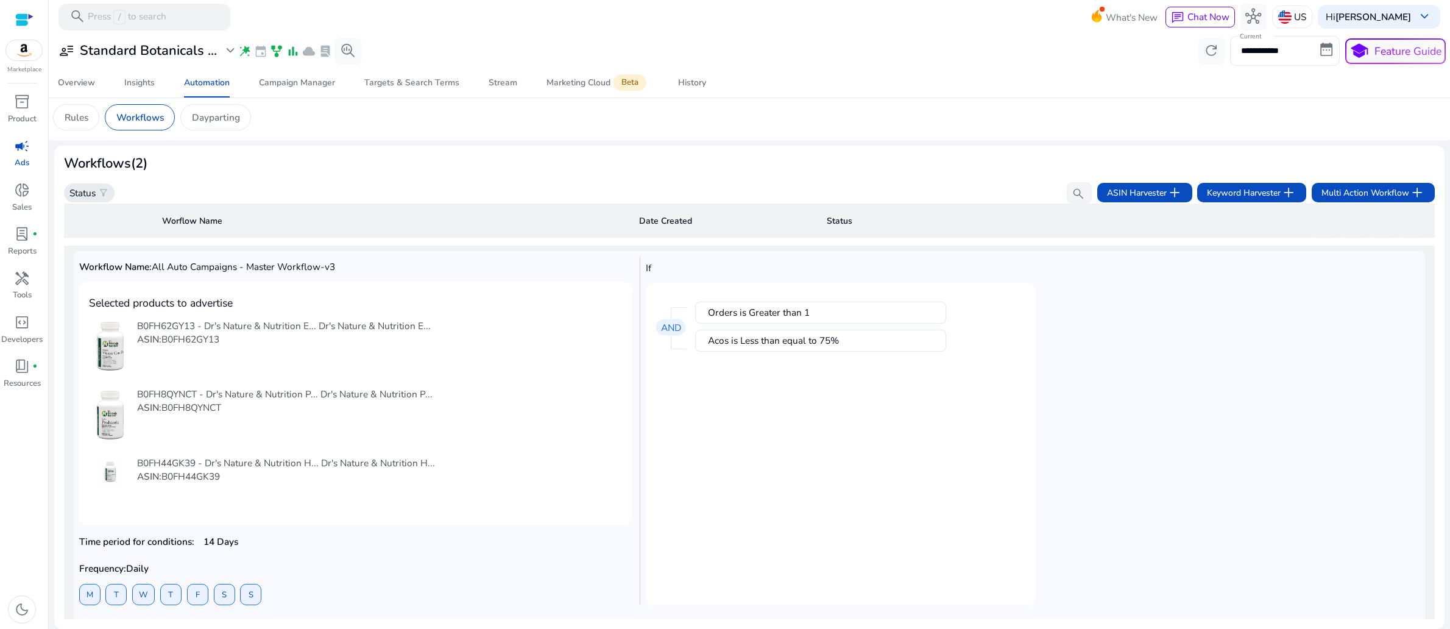
click at [109, 188] on span "filter_alt" at bounding box center [103, 193] width 11 height 11
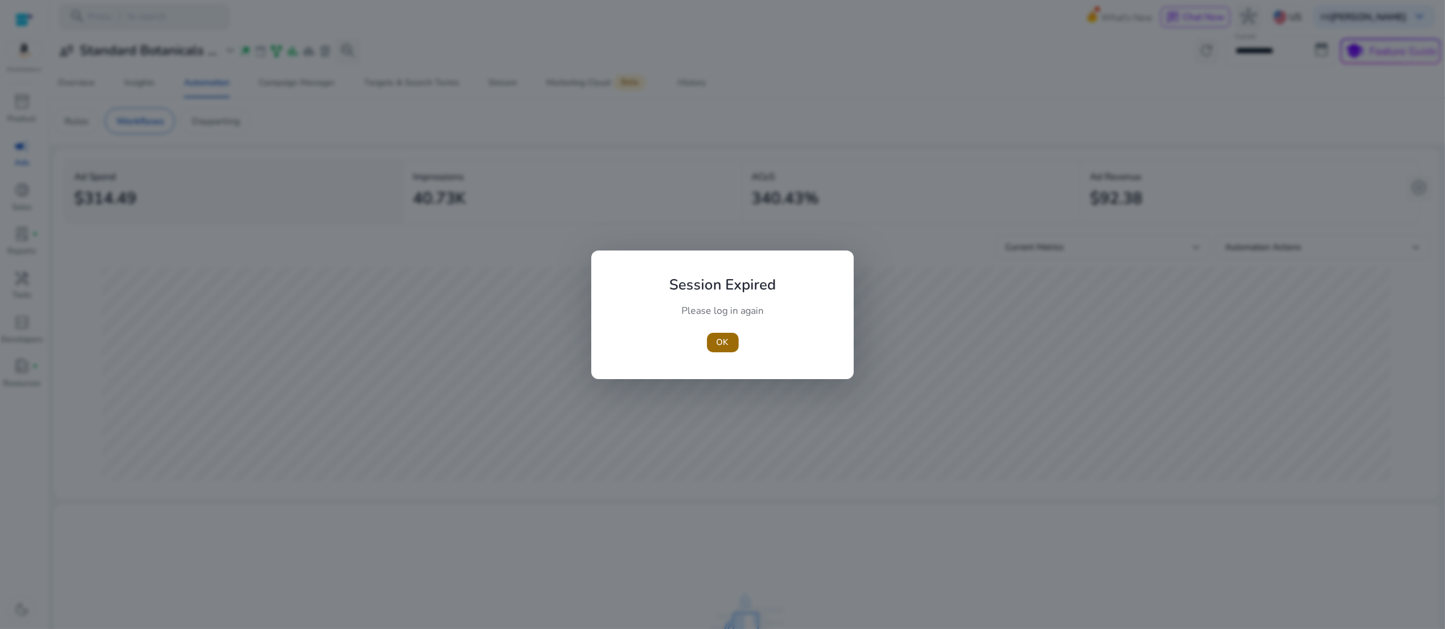
click at [716, 332] on span "button" at bounding box center [723, 342] width 32 height 29
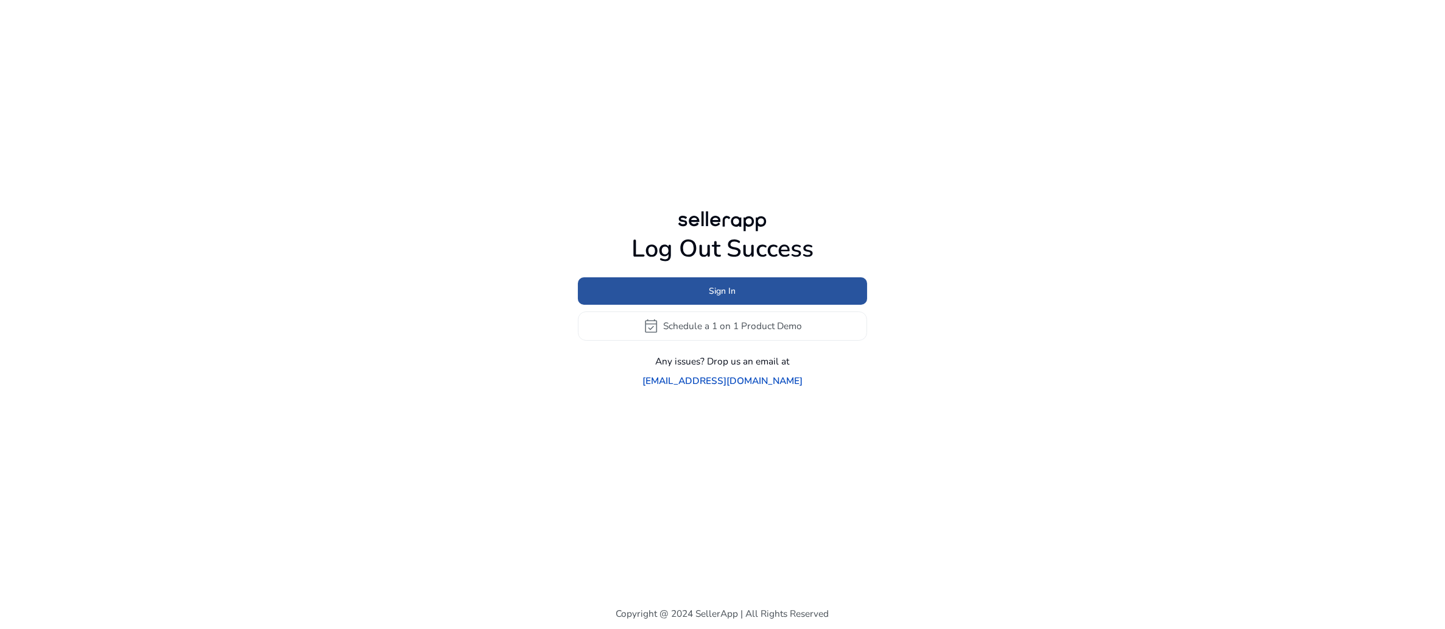
click at [718, 286] on span "Sign In" at bounding box center [723, 290] width 27 height 13
